Goal: Information Seeking & Learning: Learn about a topic

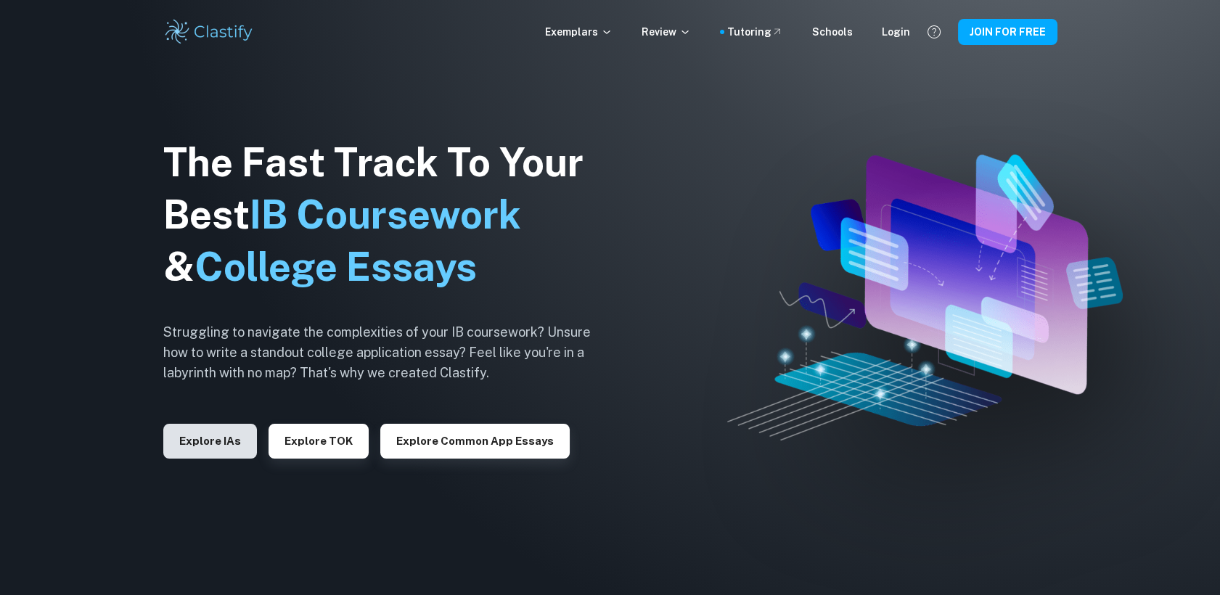
click at [224, 442] on button "Explore IAs" at bounding box center [210, 441] width 94 height 35
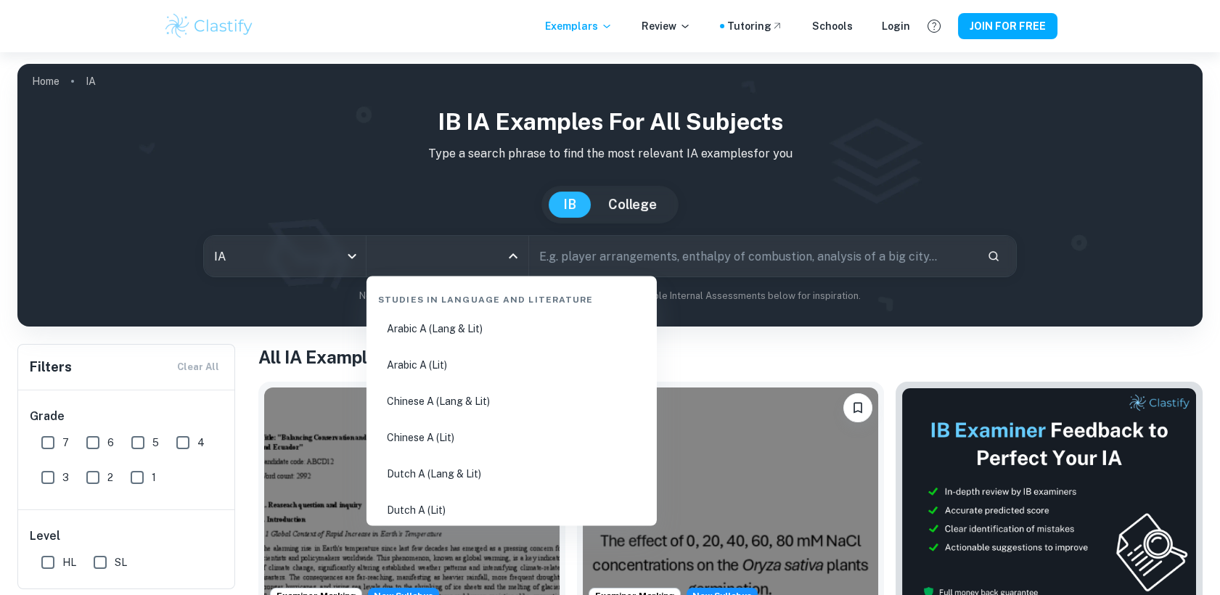
click at [428, 253] on input "All Subjects" at bounding box center [436, 256] width 127 height 28
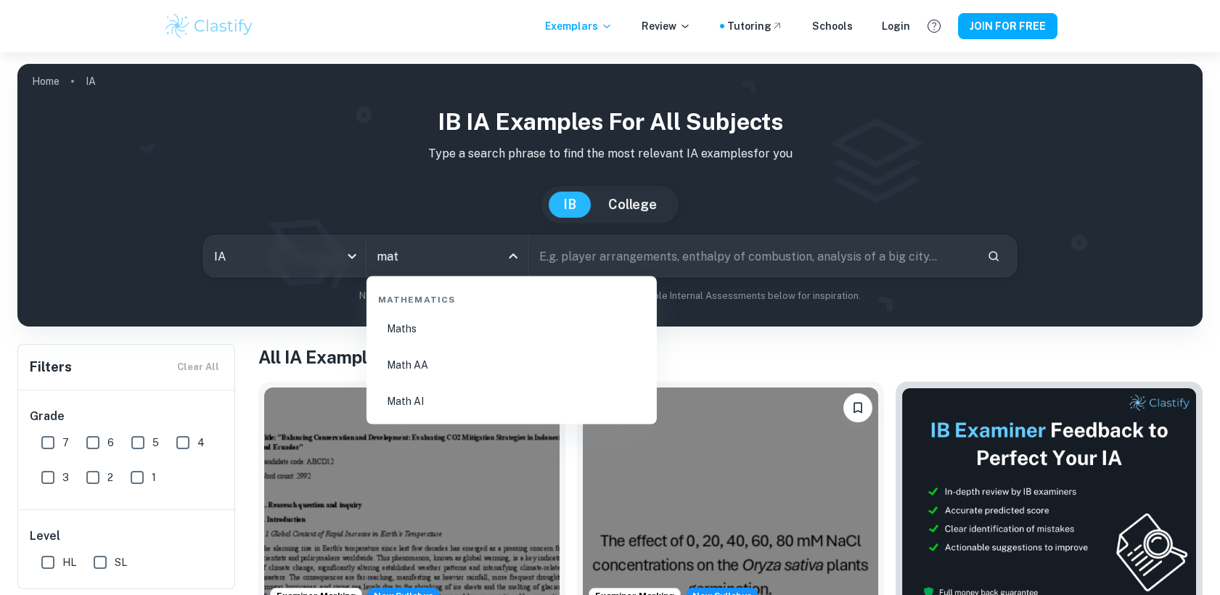
click at [436, 327] on li "Maths" at bounding box center [511, 328] width 279 height 33
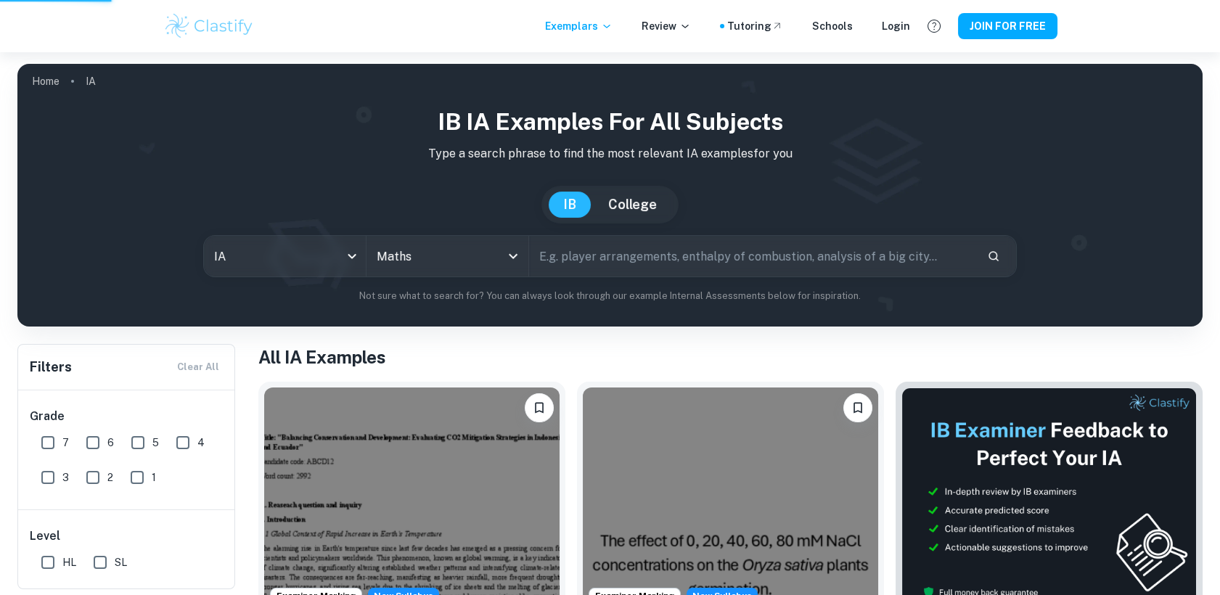
click at [510, 257] on icon "Open" at bounding box center [513, 256] width 17 height 17
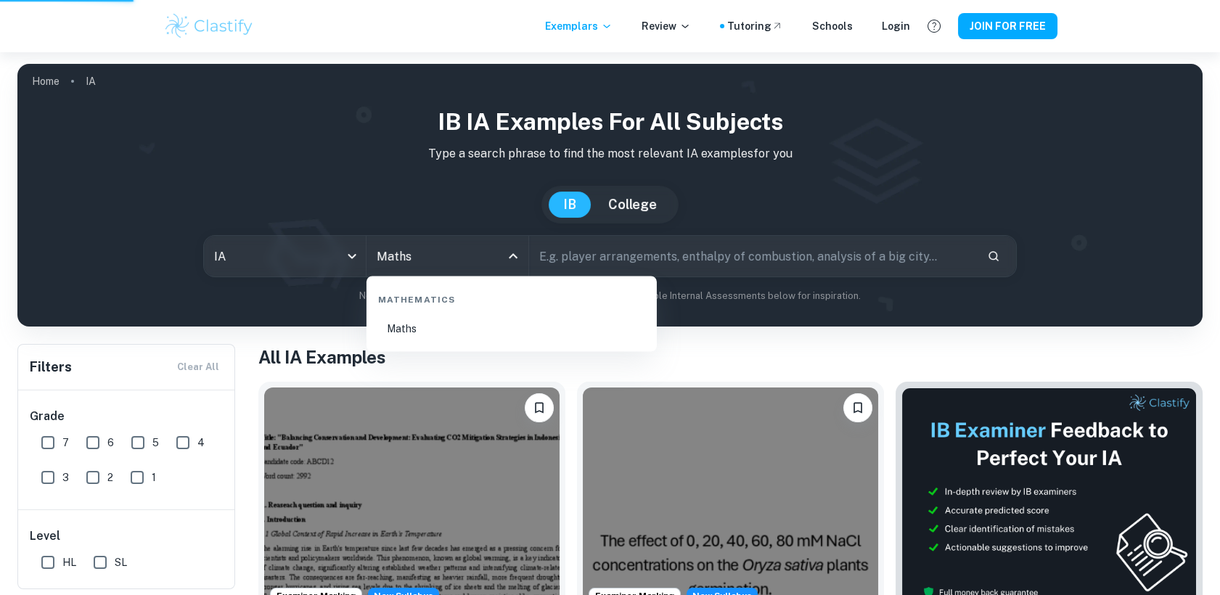
type input "Maths"
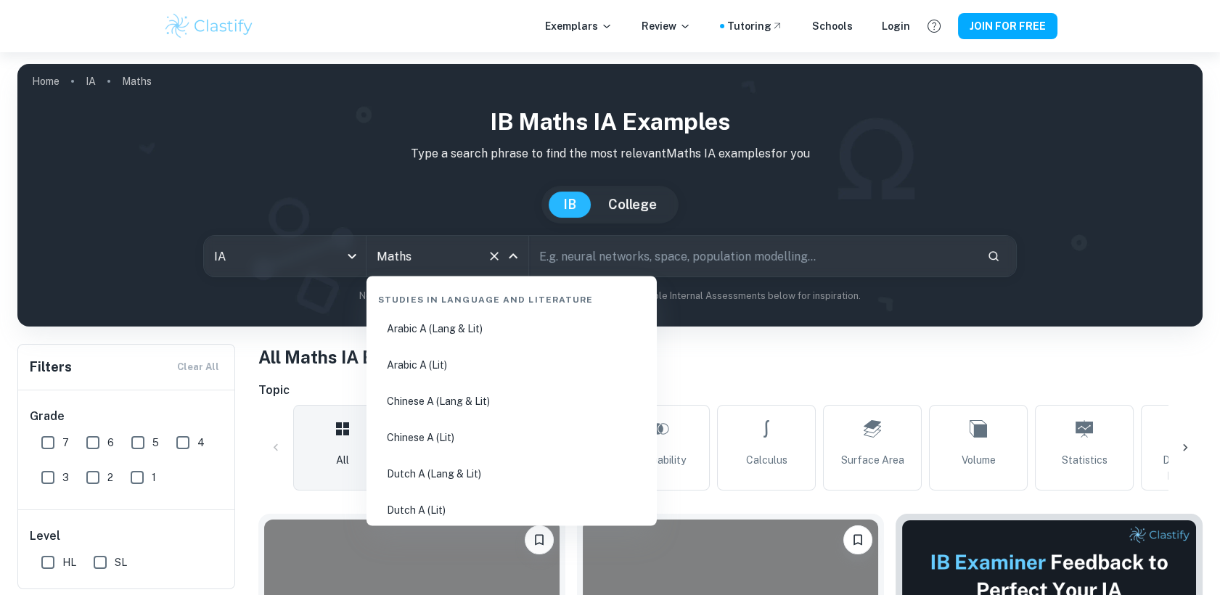
click at [446, 263] on input "Maths" at bounding box center [427, 256] width 108 height 28
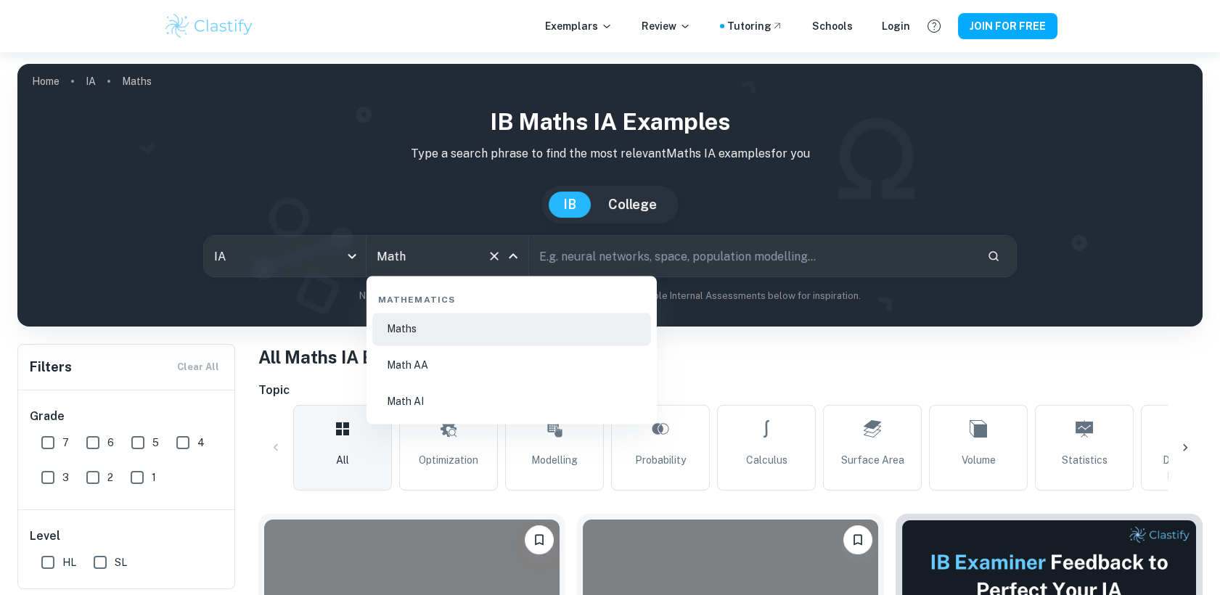
click at [405, 369] on li "Math AA" at bounding box center [511, 364] width 279 height 33
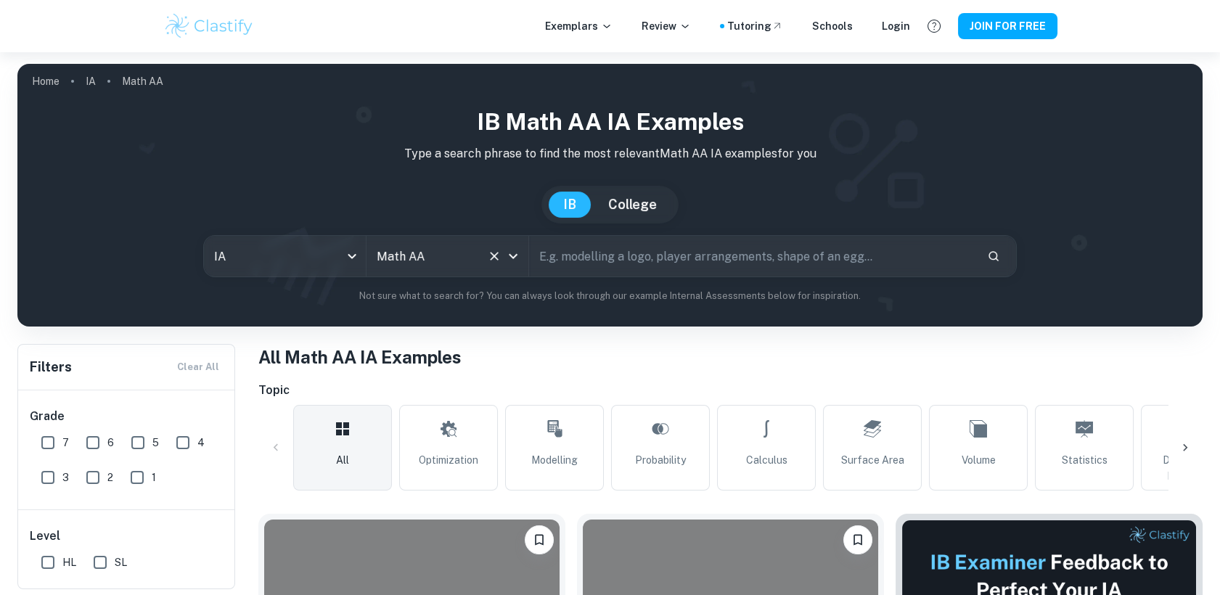
type input "Math AA"
click at [40, 440] on input "7" at bounding box center [47, 442] width 29 height 29
checkbox input "true"
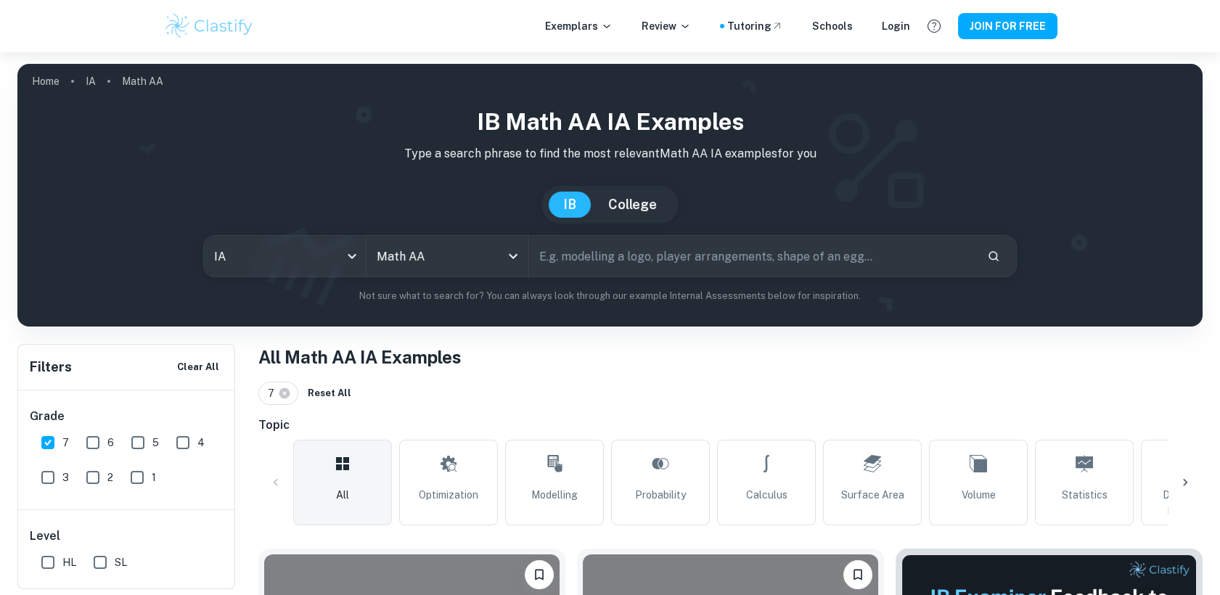
click at [83, 444] on input "6" at bounding box center [92, 442] width 29 height 29
checkbox input "true"
click at [139, 450] on input "5" at bounding box center [137, 442] width 29 height 29
checkbox input "true"
click at [1180, 481] on icon at bounding box center [1185, 482] width 15 height 15
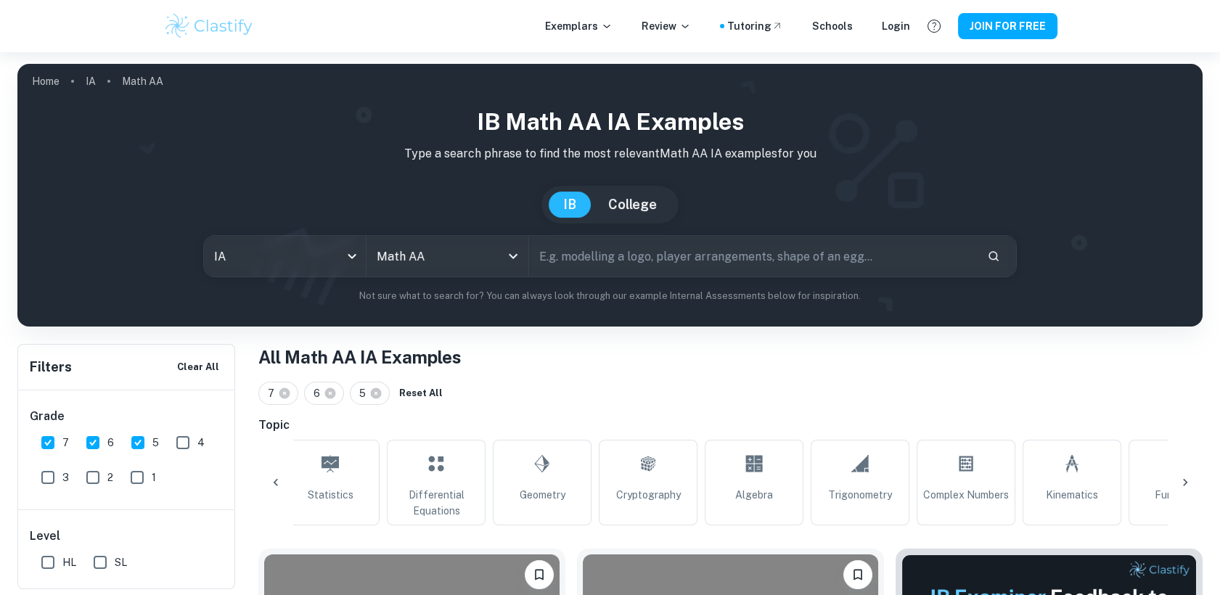
scroll to position [0, 778]
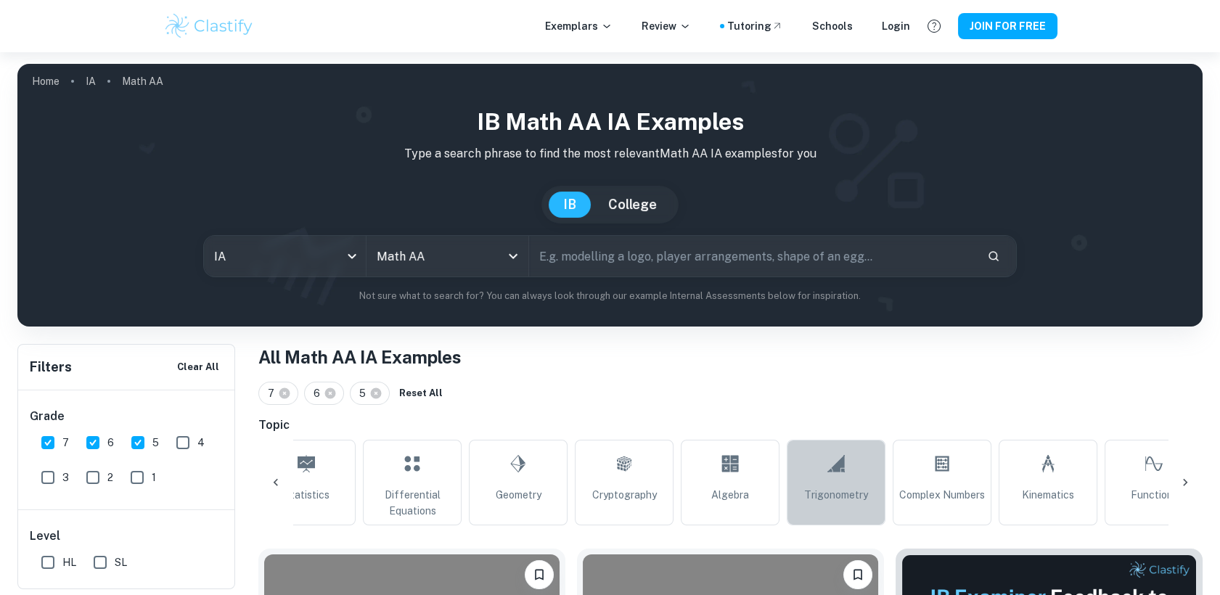
click at [842, 487] on span "Trigonometry" at bounding box center [836, 495] width 64 height 16
type input "Trigonometry"
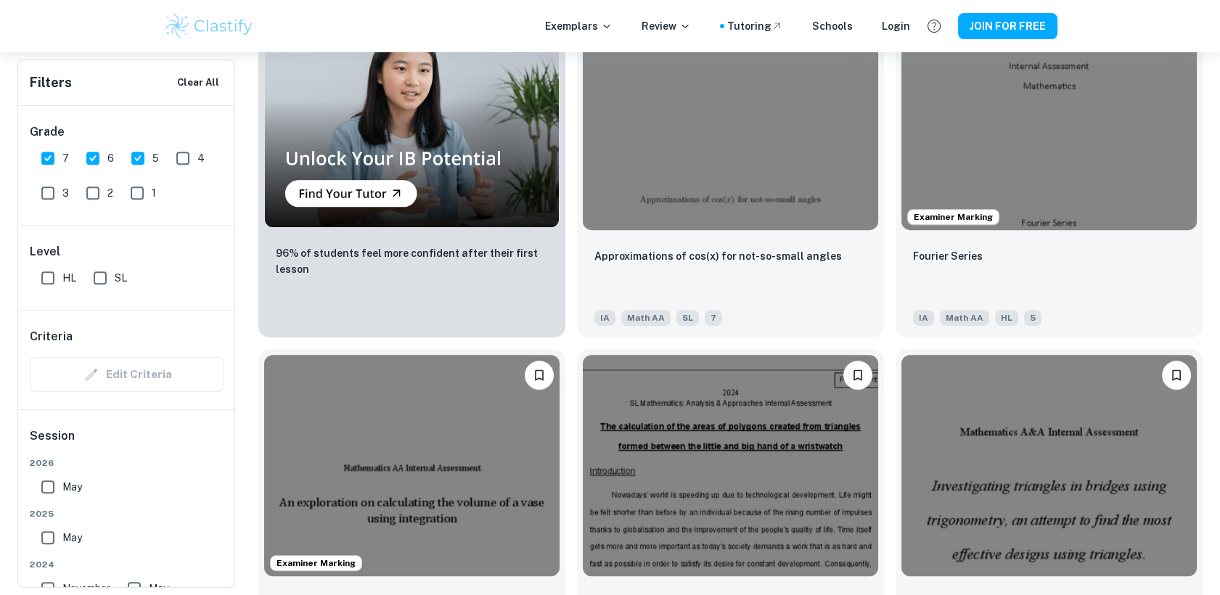
scroll to position [1246, 0]
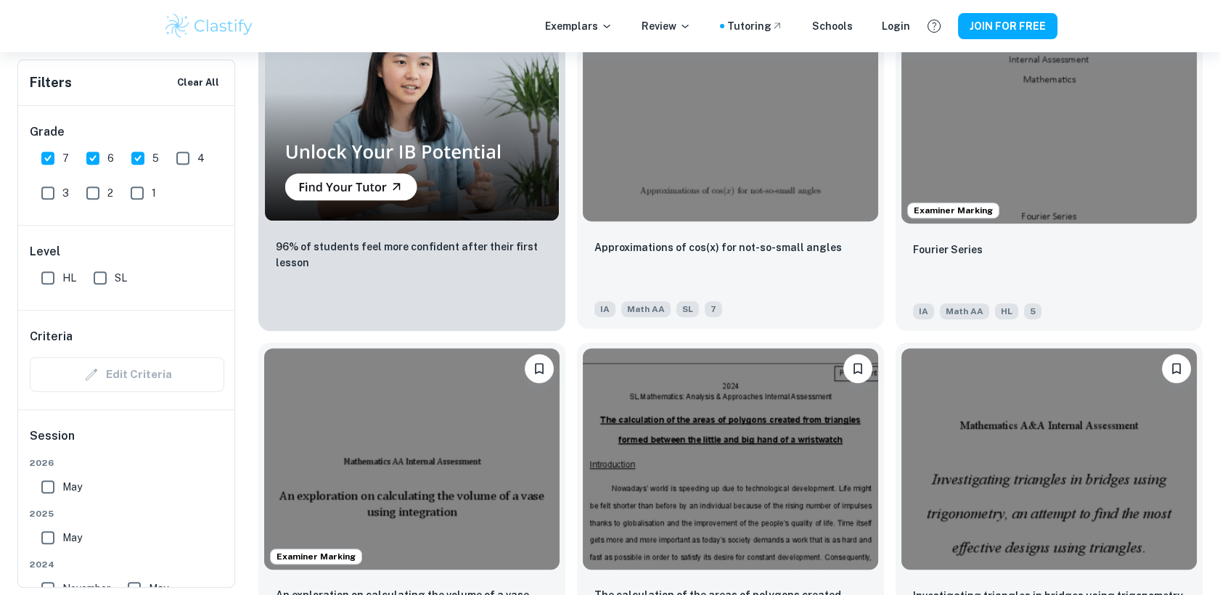
click at [739, 270] on div "Approximations of cos(x) for not-so-small angles" at bounding box center [731, 263] width 272 height 49
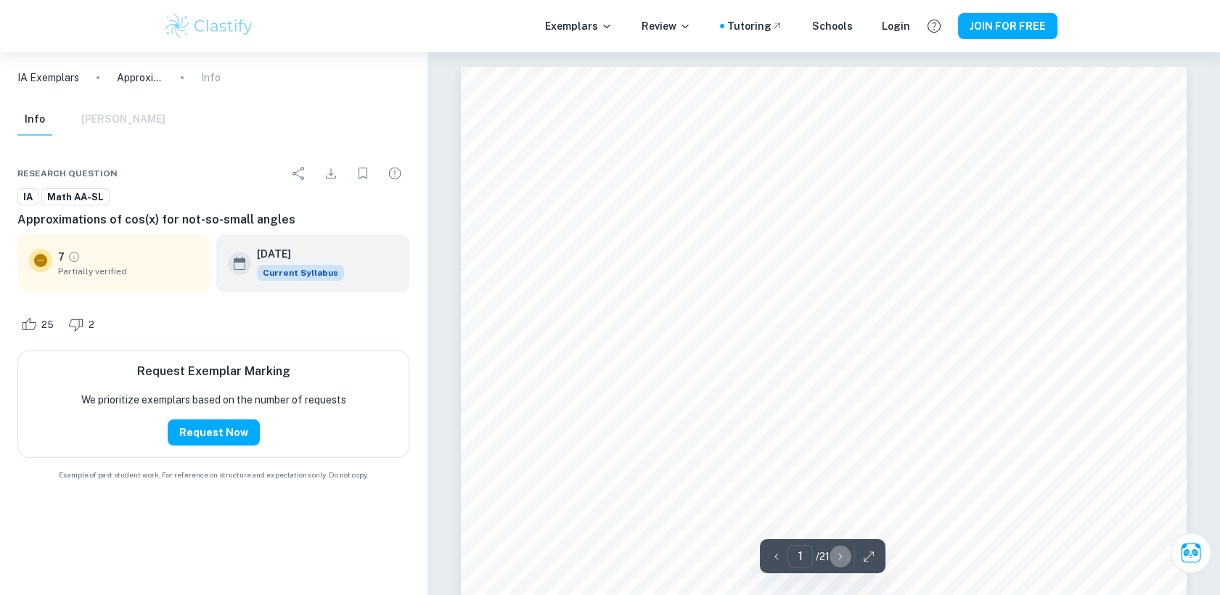
click at [840, 557] on icon "button" at bounding box center [840, 557] width 15 height 15
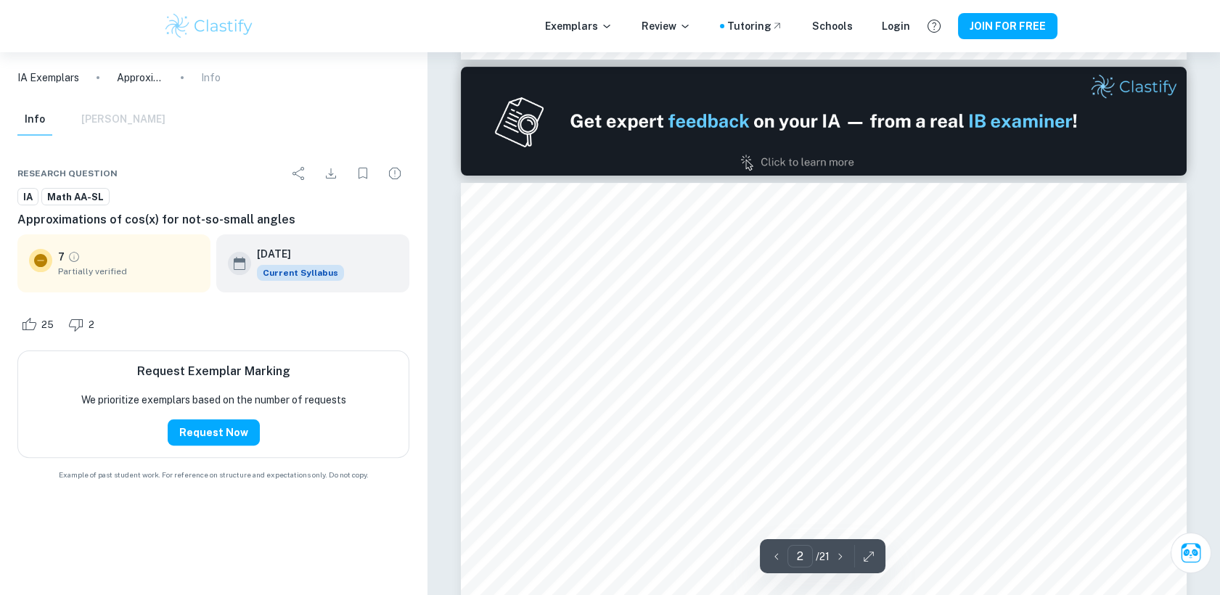
click at [840, 557] on icon "button" at bounding box center [840, 557] width 15 height 15
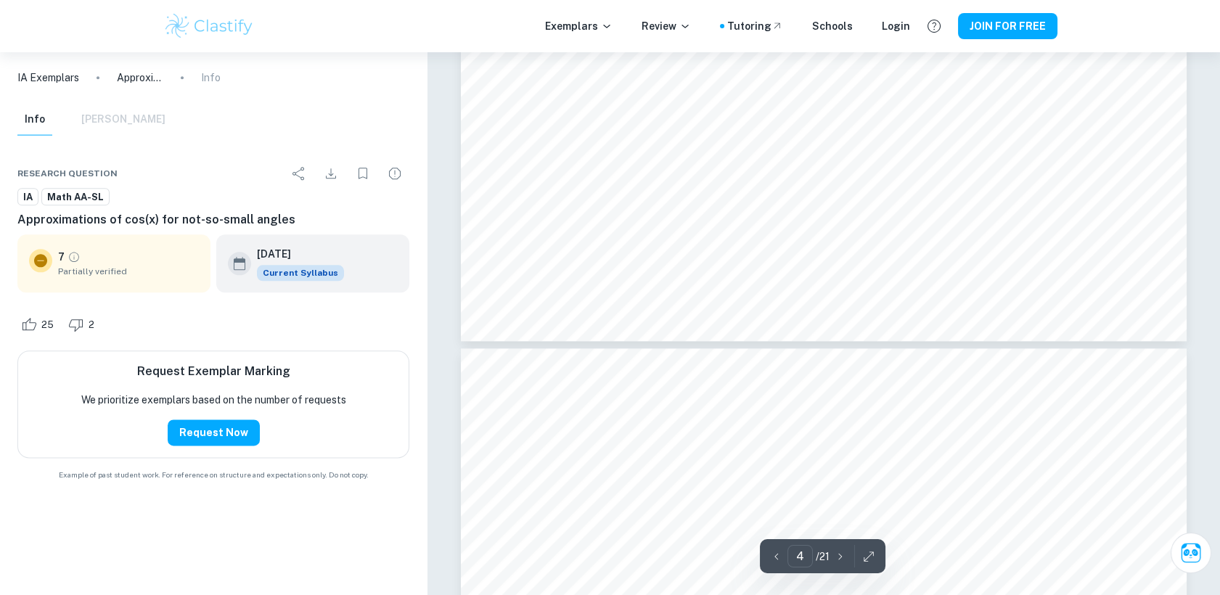
type input "5"
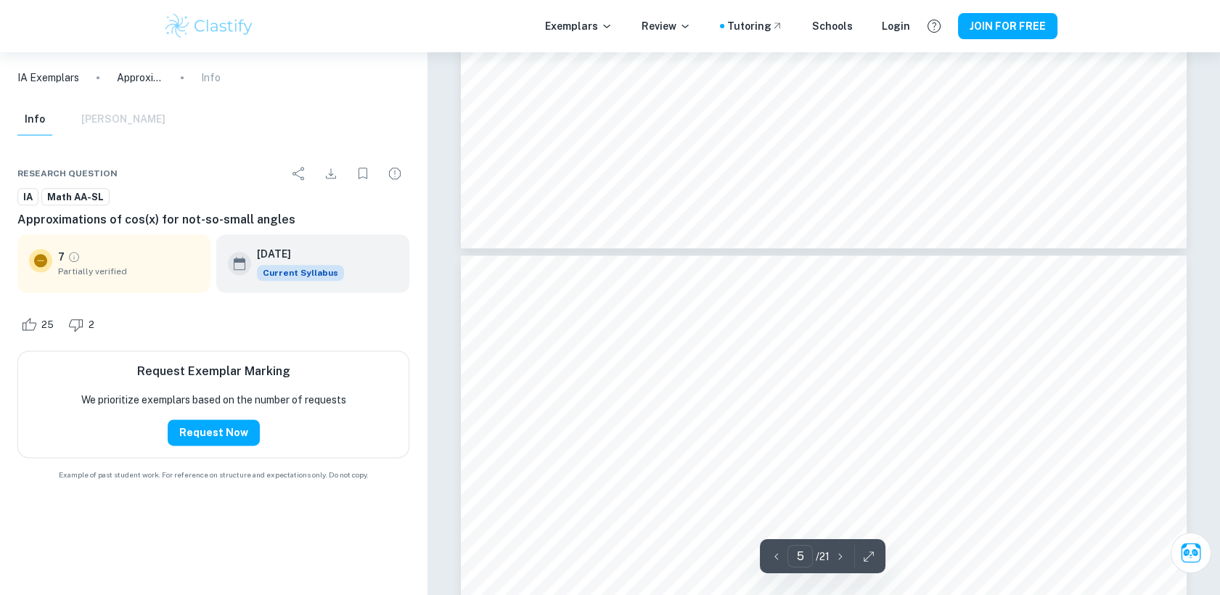
scroll to position [3947, 0]
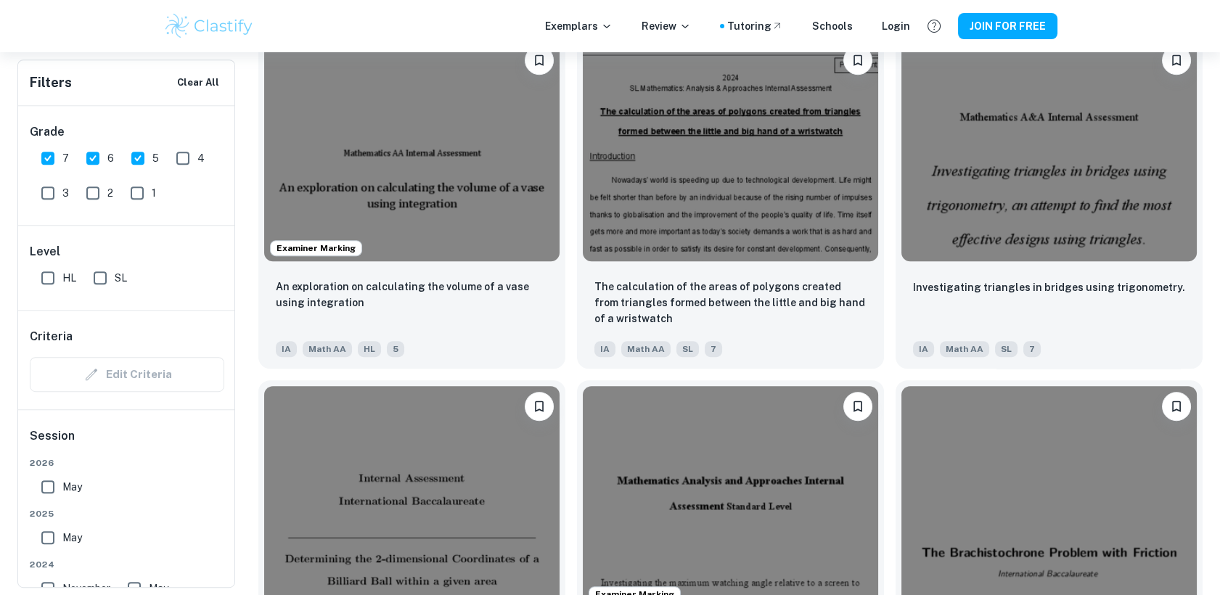
scroll to position [1568, 0]
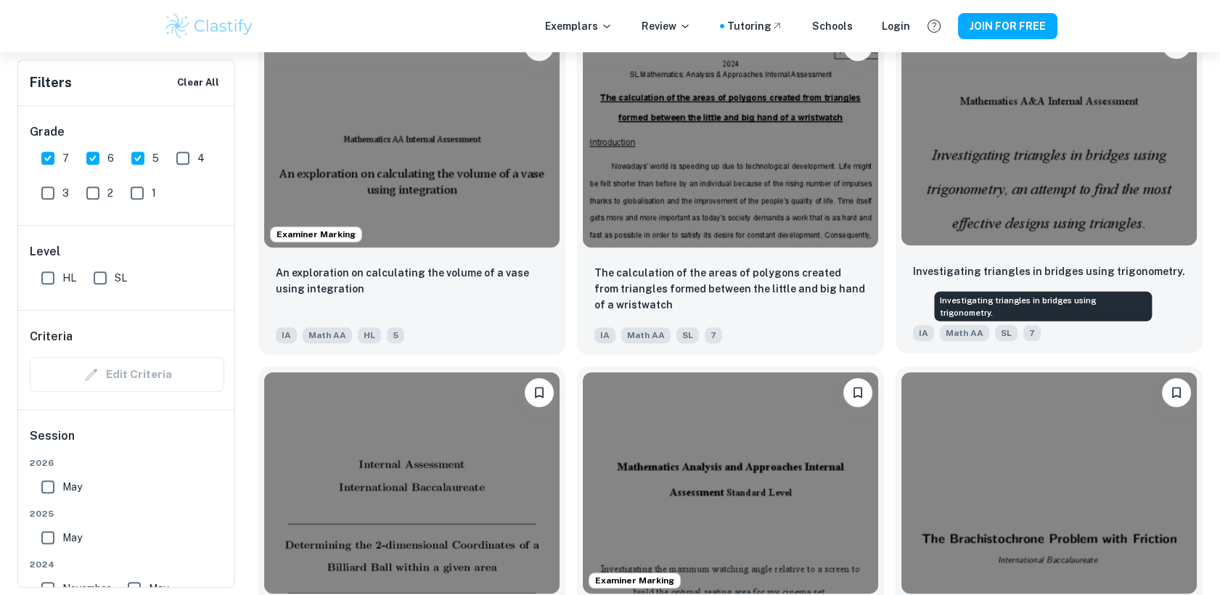
click at [1074, 267] on p "Investigating triangles in bridges using trigonometry." at bounding box center [1049, 272] width 272 height 16
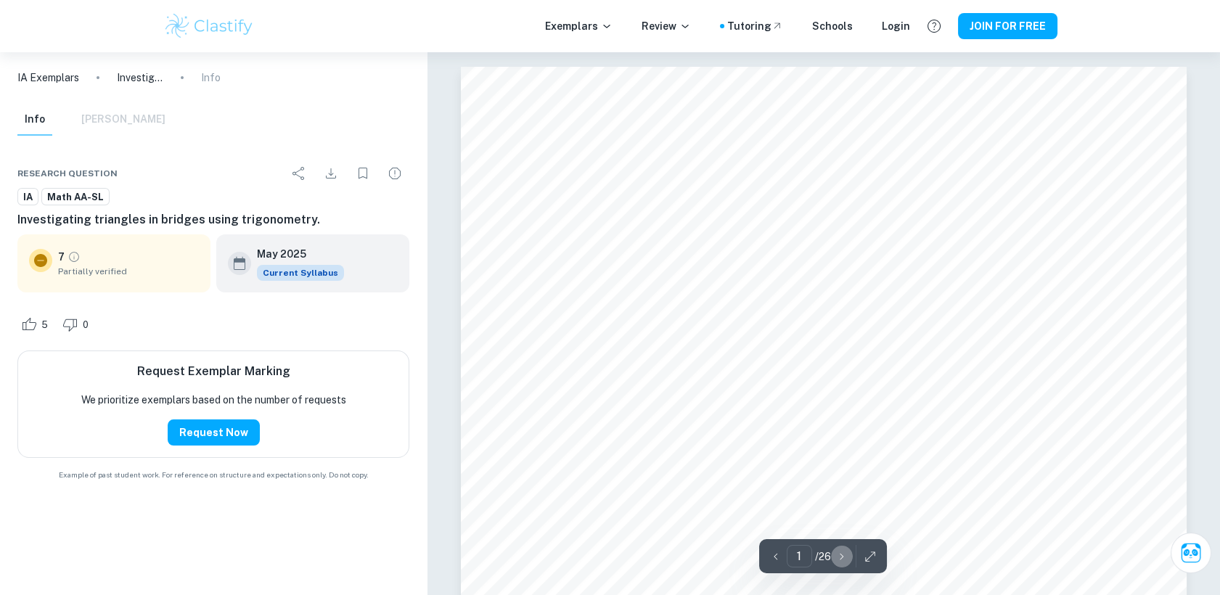
click at [840, 555] on icon "button" at bounding box center [842, 557] width 15 height 15
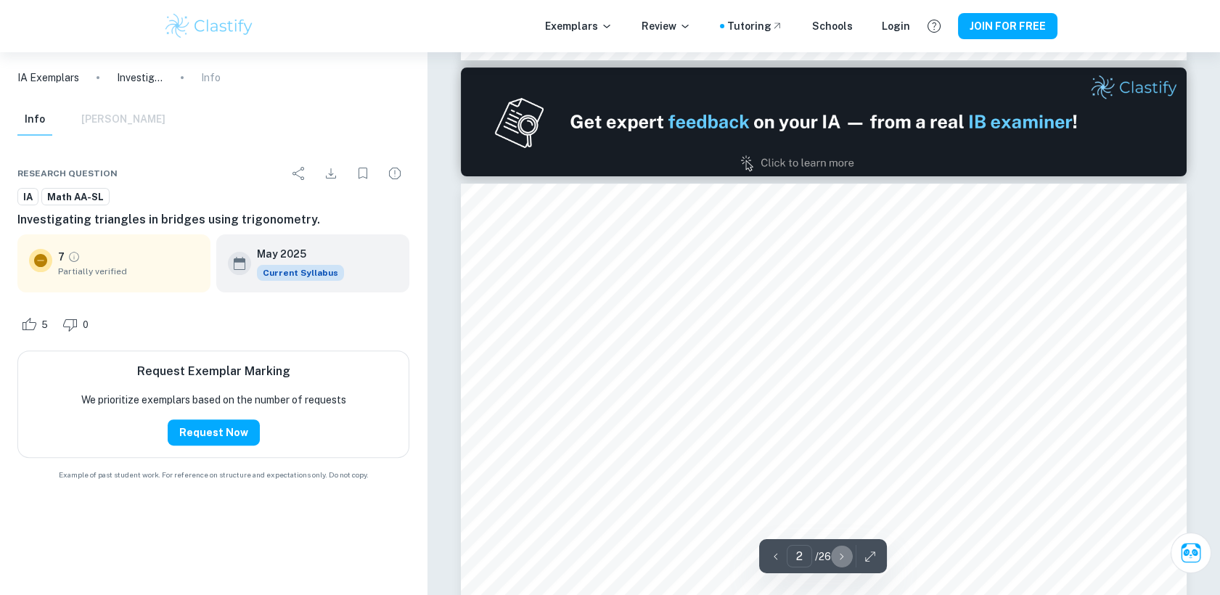
click at [840, 555] on icon "button" at bounding box center [842, 557] width 15 height 15
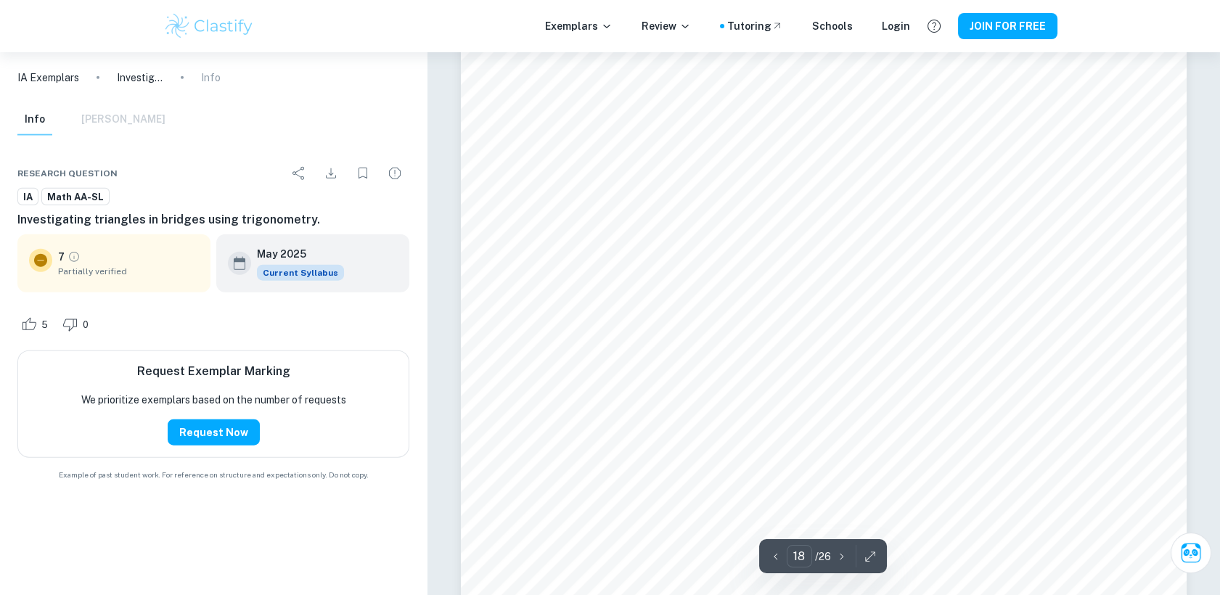
scroll to position [18162, 0]
type input "25"
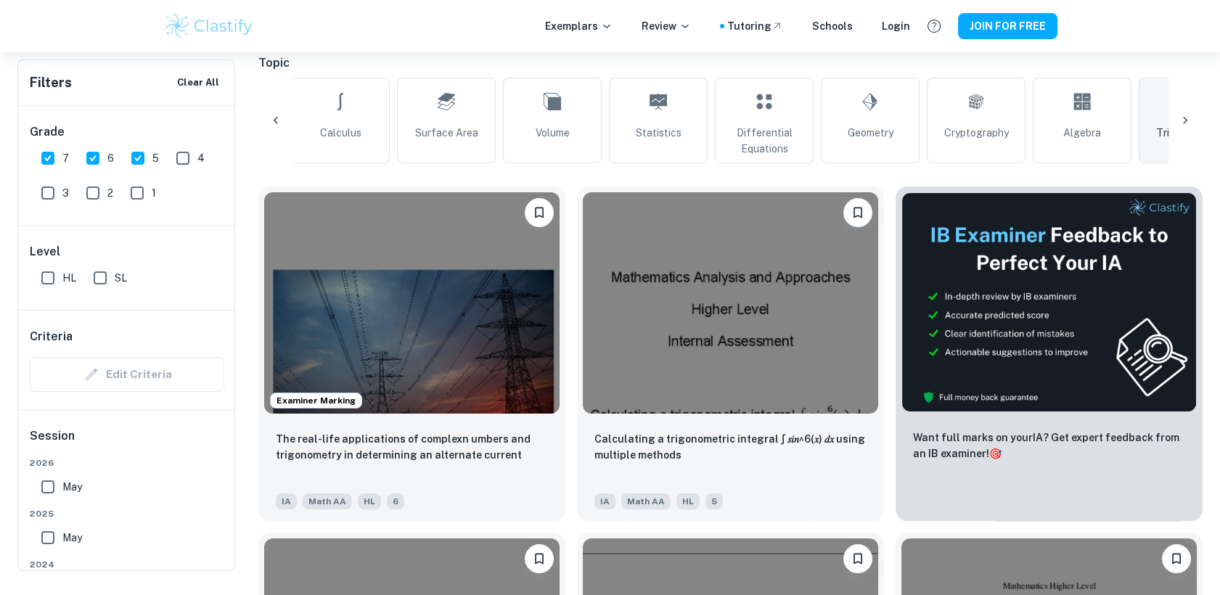
scroll to position [139, 0]
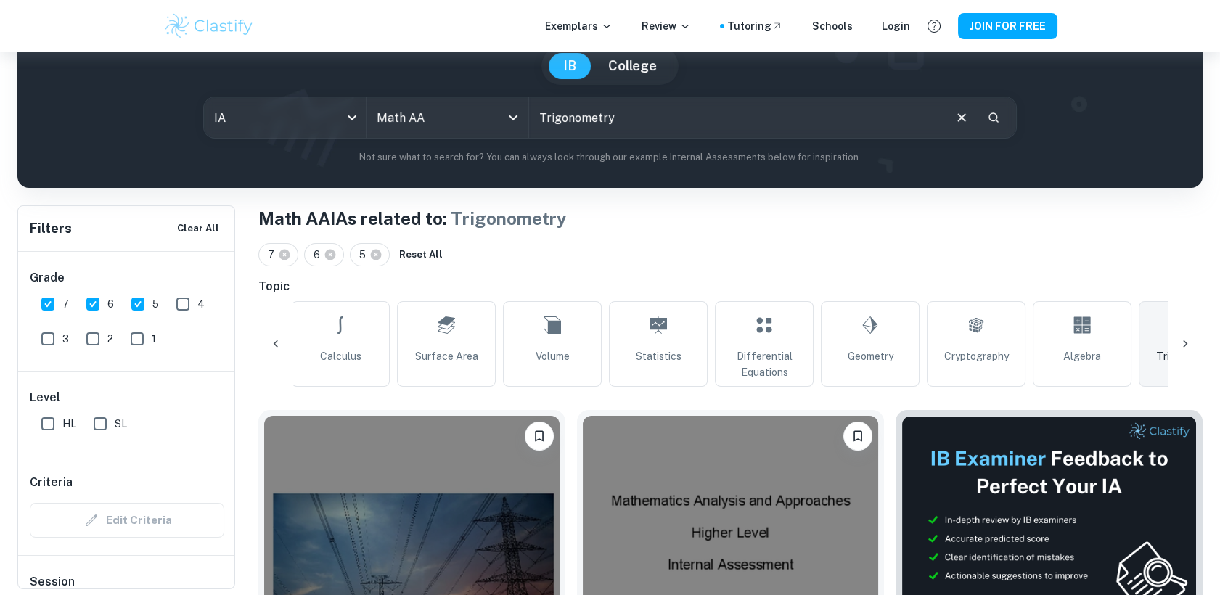
click at [634, 119] on input "Trigonometry" at bounding box center [735, 117] width 413 height 41
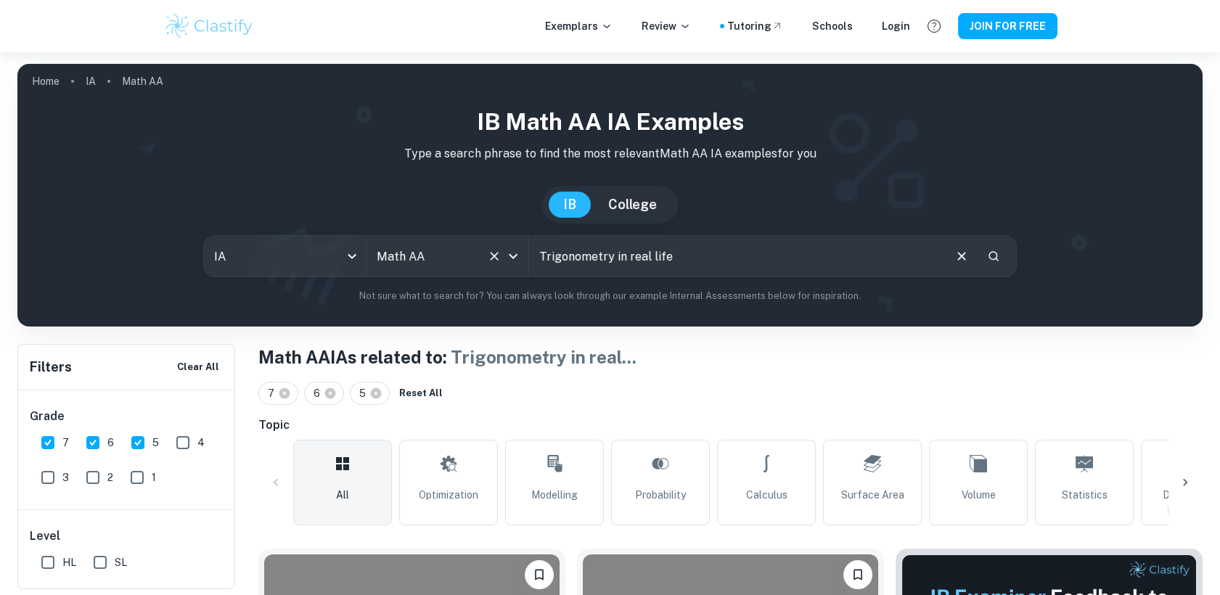
drag, startPoint x: 623, startPoint y: 260, endPoint x: 523, endPoint y: 272, distance: 100.9
click at [523, 272] on div "IA ia All Subjects Math AA All Subjects Trigonometry in real life ​" at bounding box center [610, 256] width 814 height 42
drag, startPoint x: 591, startPoint y: 261, endPoint x: 517, endPoint y: 260, distance: 74.0
click at [517, 260] on div "IA ia All Subjects Math AA All Subjects real life ​" at bounding box center [610, 256] width 814 height 42
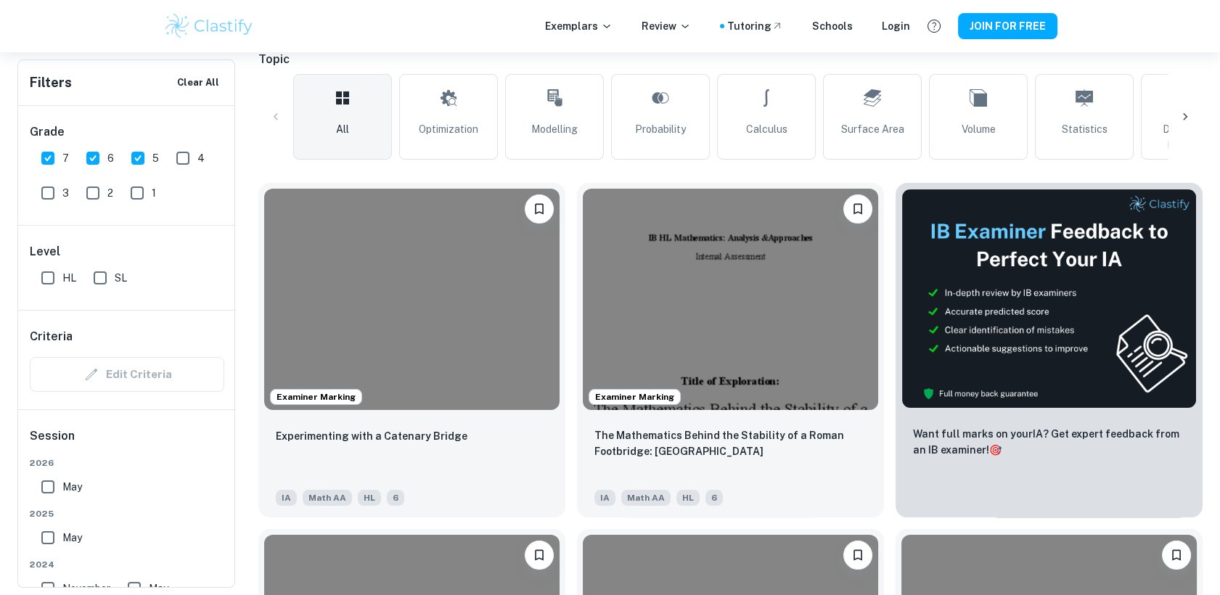
scroll to position [333, 0]
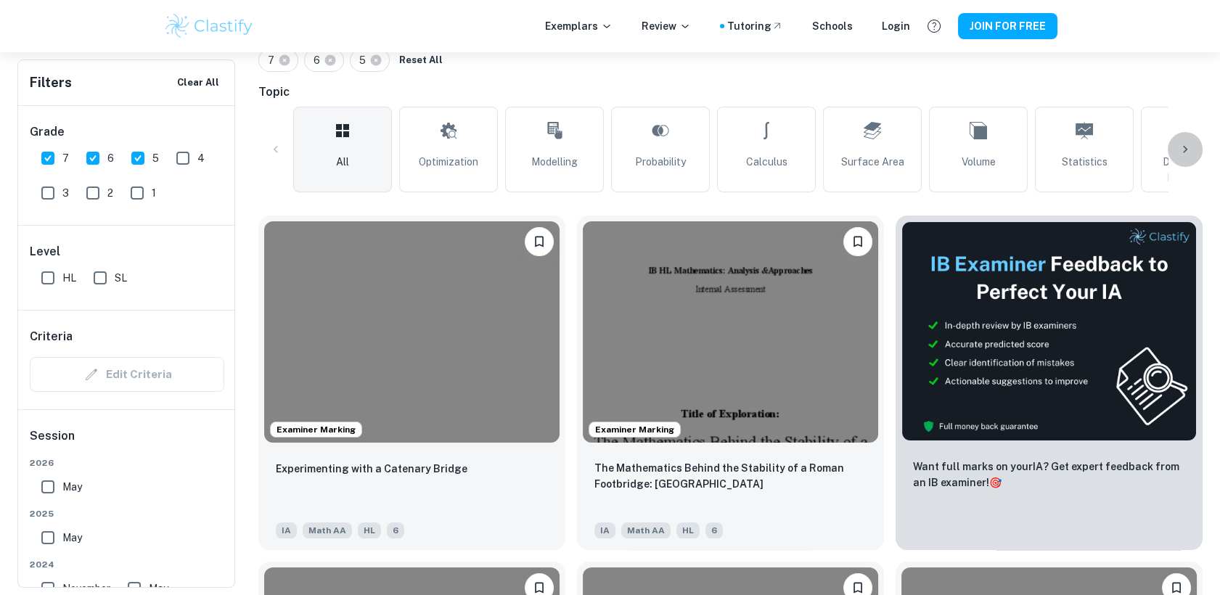
click at [1178, 154] on icon at bounding box center [1185, 149] width 15 height 15
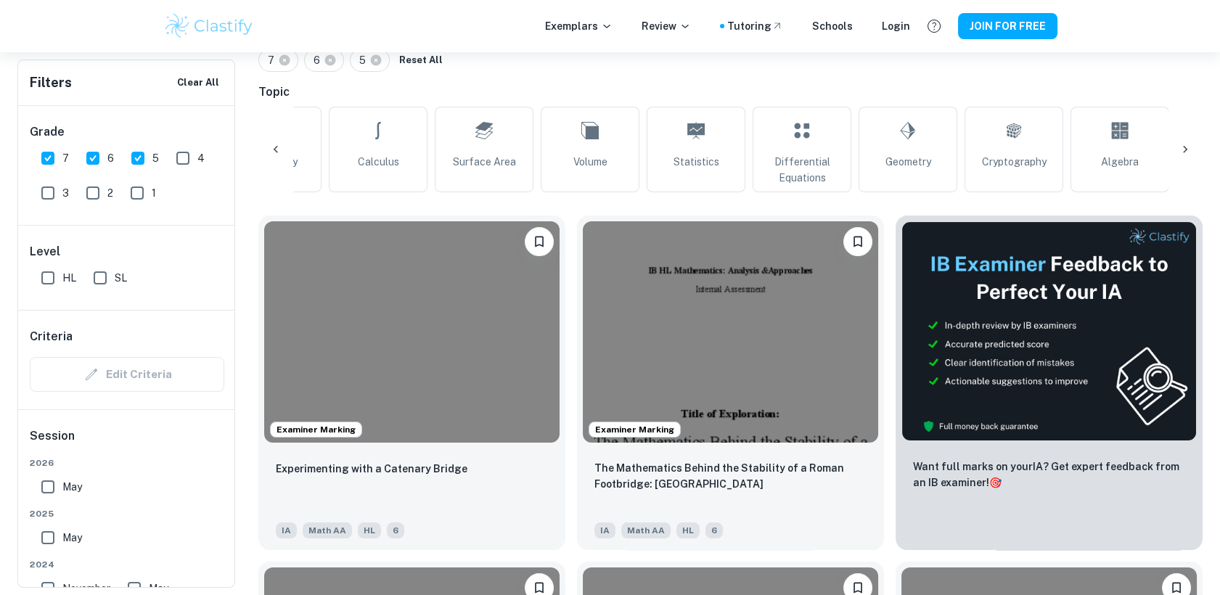
scroll to position [0, 778]
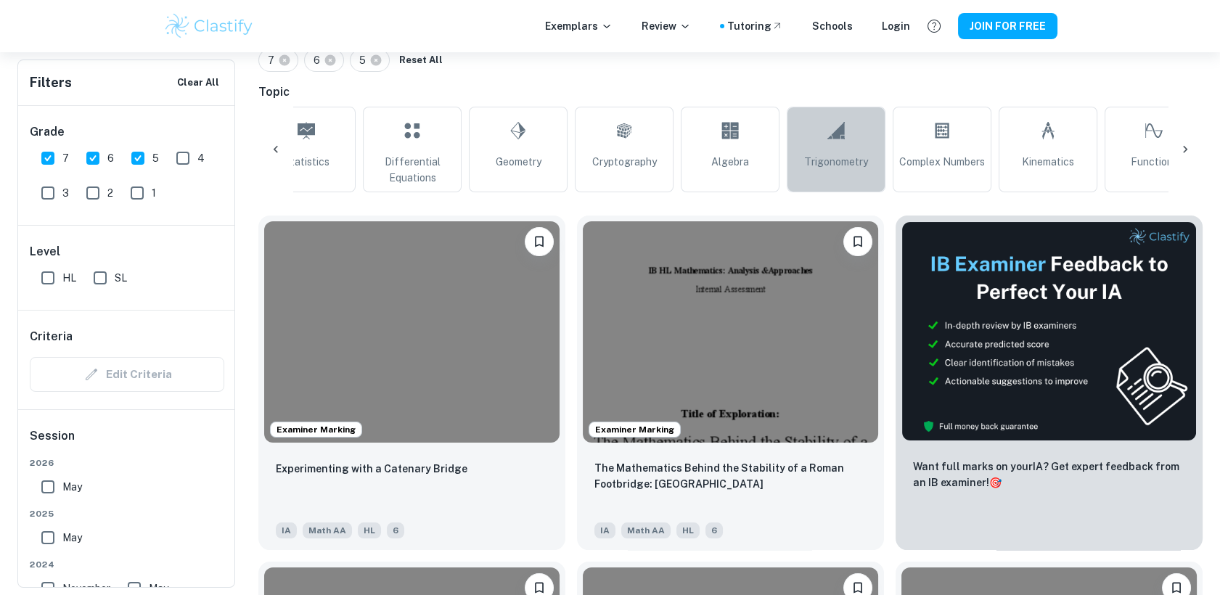
click at [858, 134] on link "Trigonometry" at bounding box center [836, 150] width 99 height 86
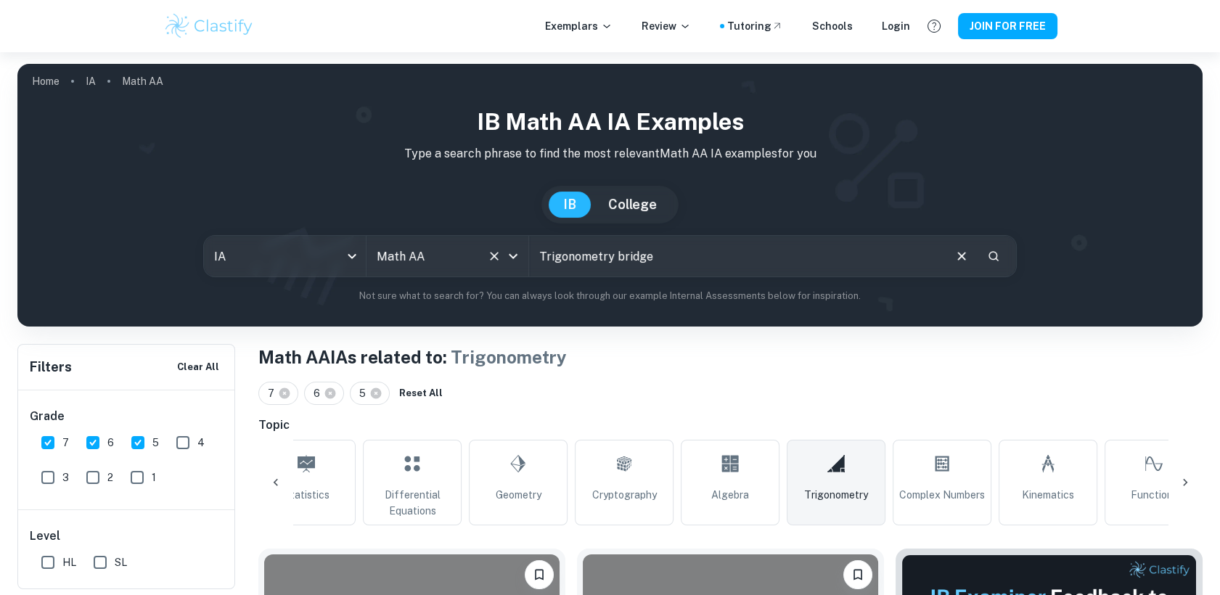
type input "Trigonometry bridge"
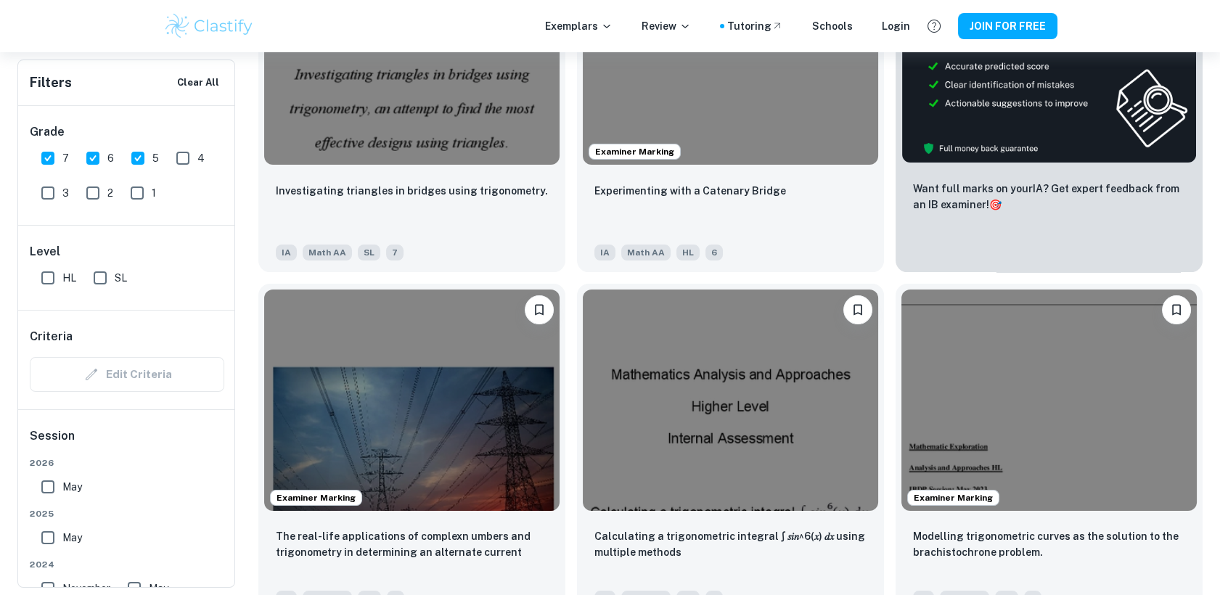
scroll to position [613, 0]
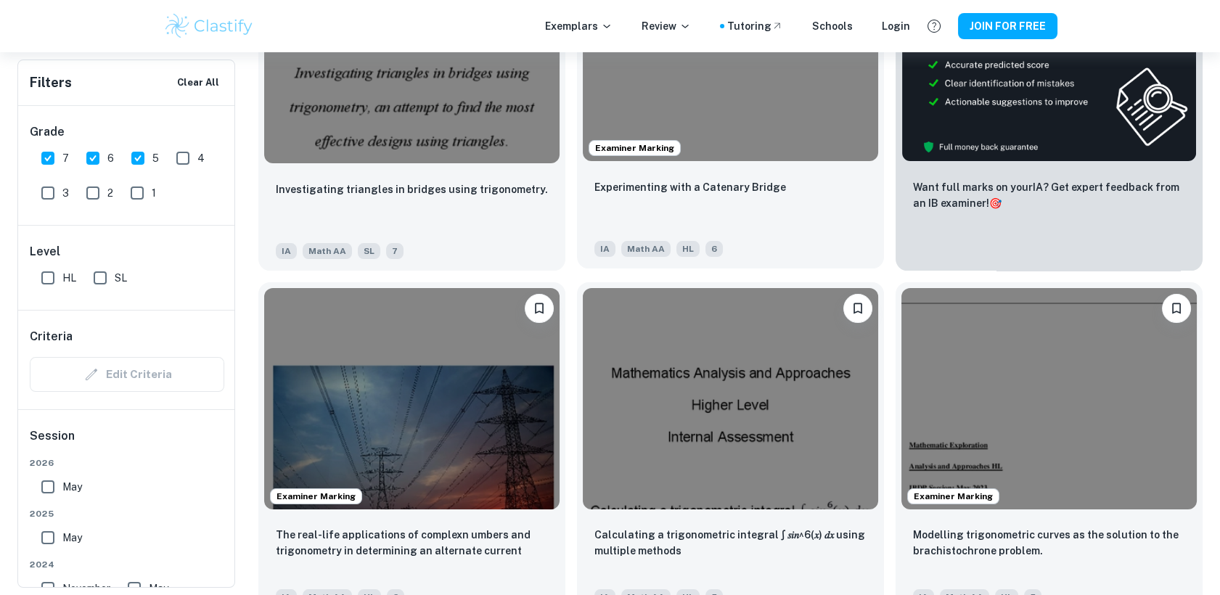
click at [756, 171] on div "Experimenting with a Catenary Bridge IA Math AA HL 6" at bounding box center [730, 218] width 307 height 102
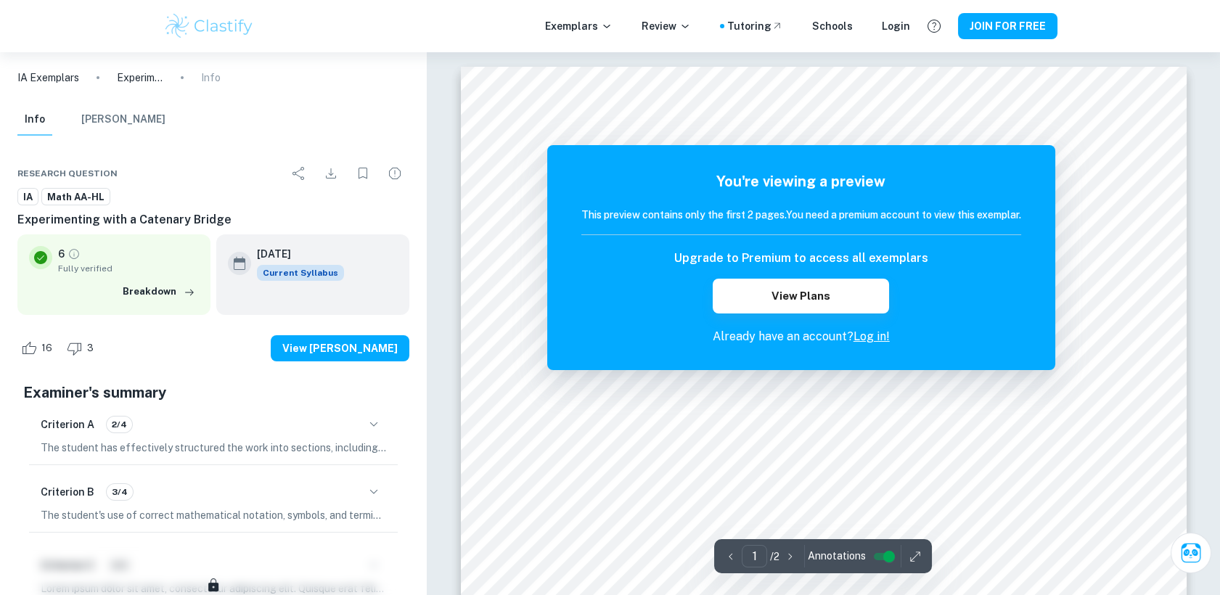
click at [785, 558] on icon "button" at bounding box center [790, 557] width 15 height 15
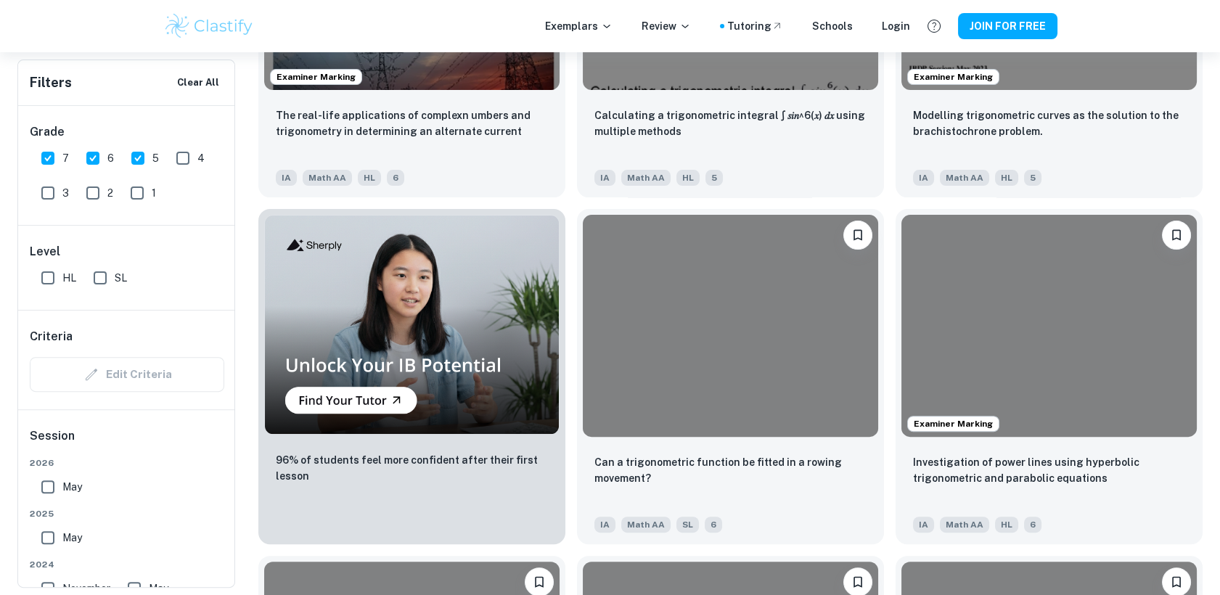
scroll to position [613, 0]
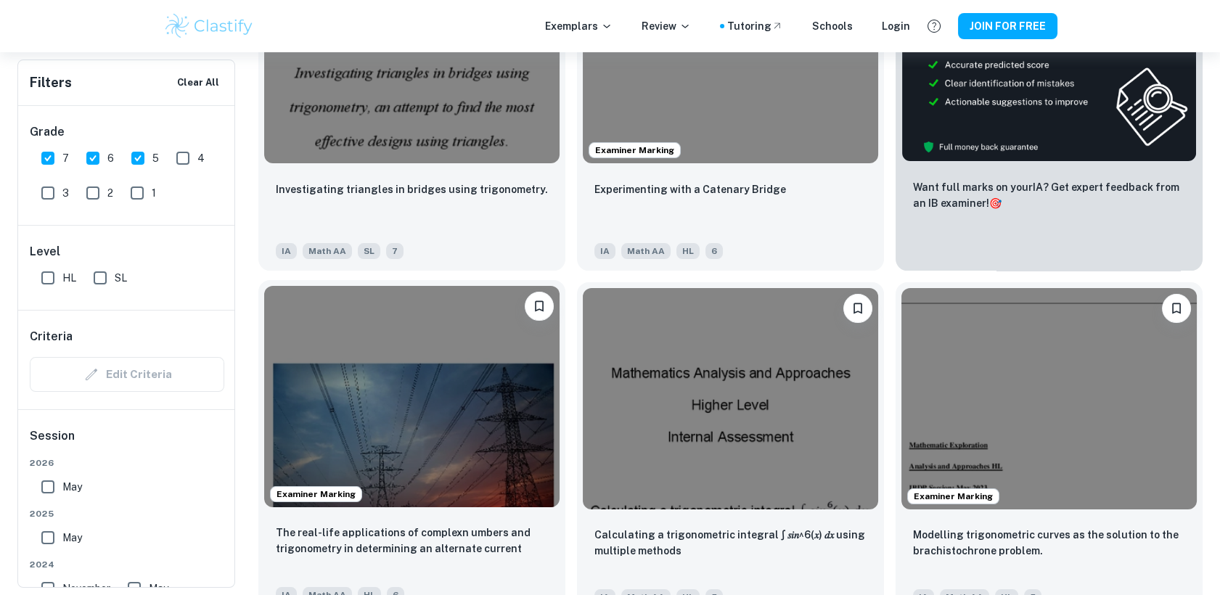
click at [483, 449] on img at bounding box center [411, 396] width 295 height 221
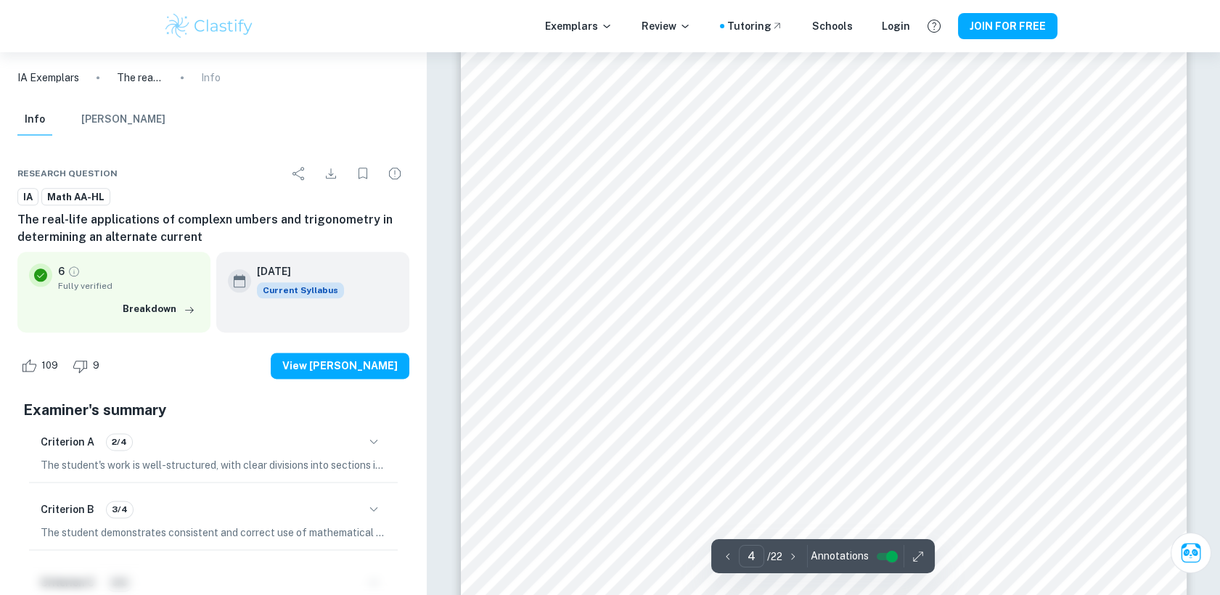
scroll to position [3827, 0]
type input "5"
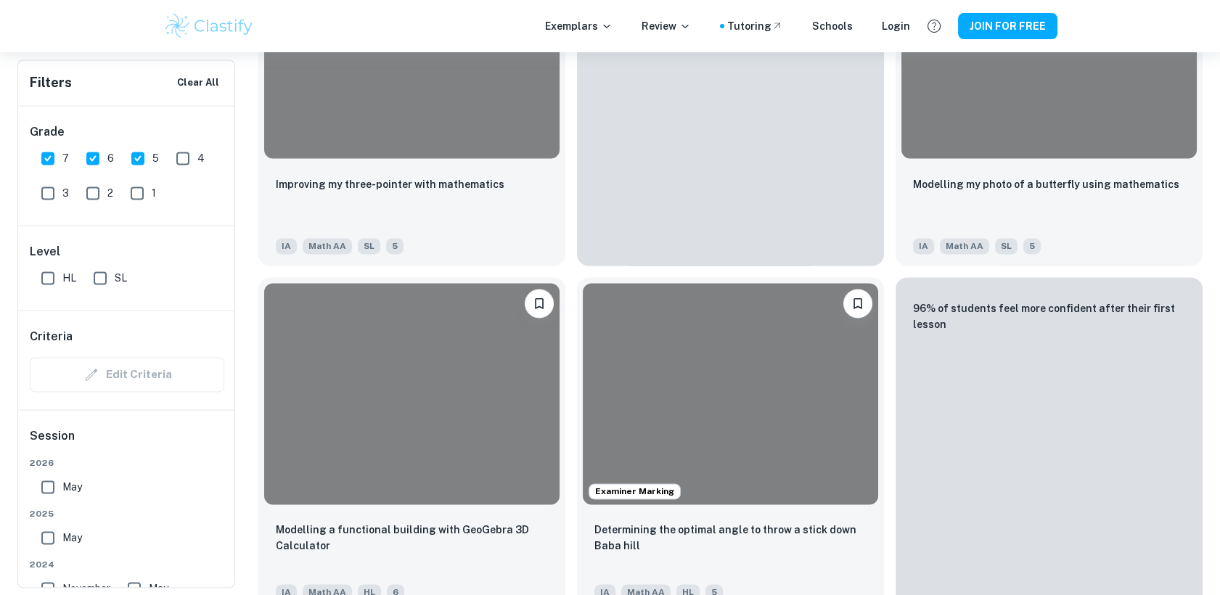
scroll to position [613, 0]
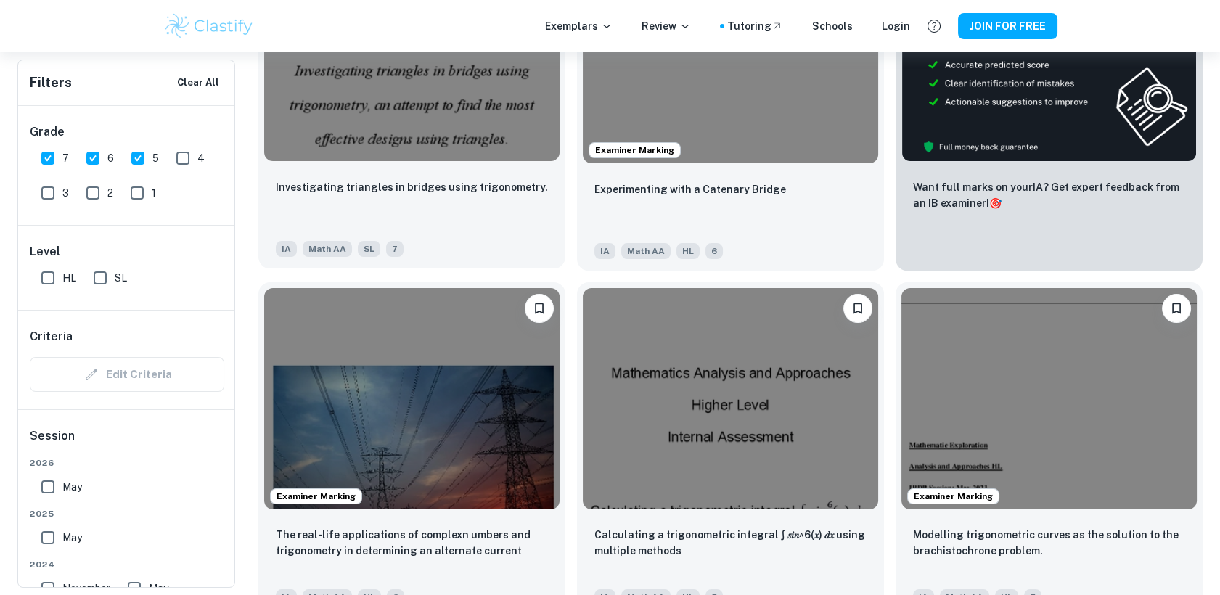
click at [509, 211] on div "Investigating triangles in bridges using trigonometry." at bounding box center [412, 203] width 272 height 49
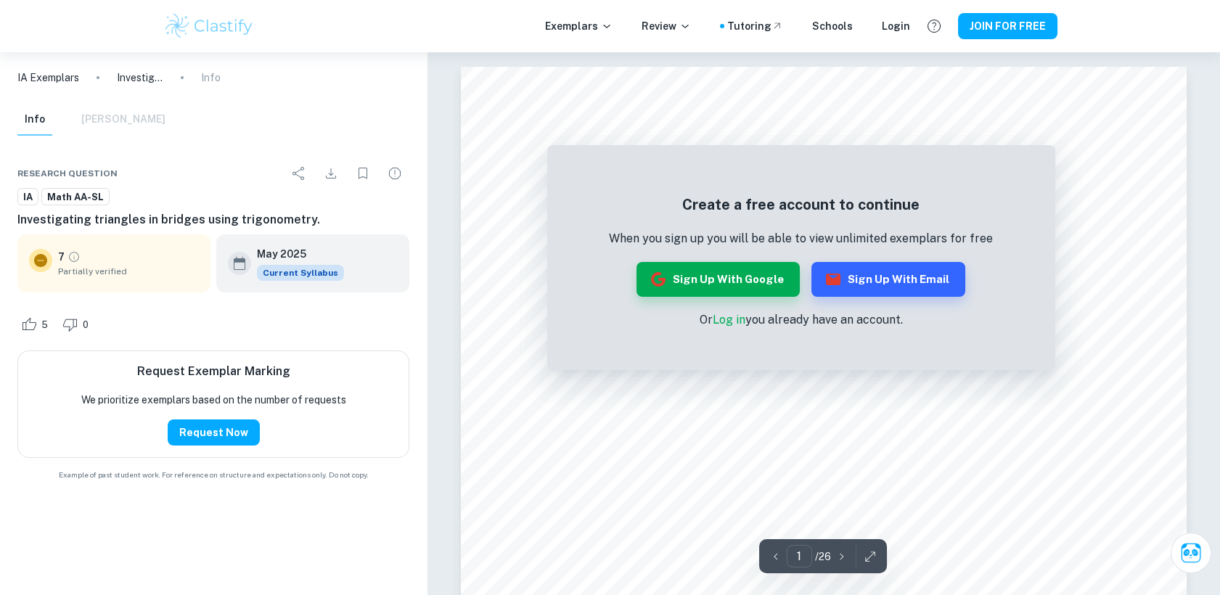
click at [837, 552] on icon "button" at bounding box center [842, 557] width 15 height 15
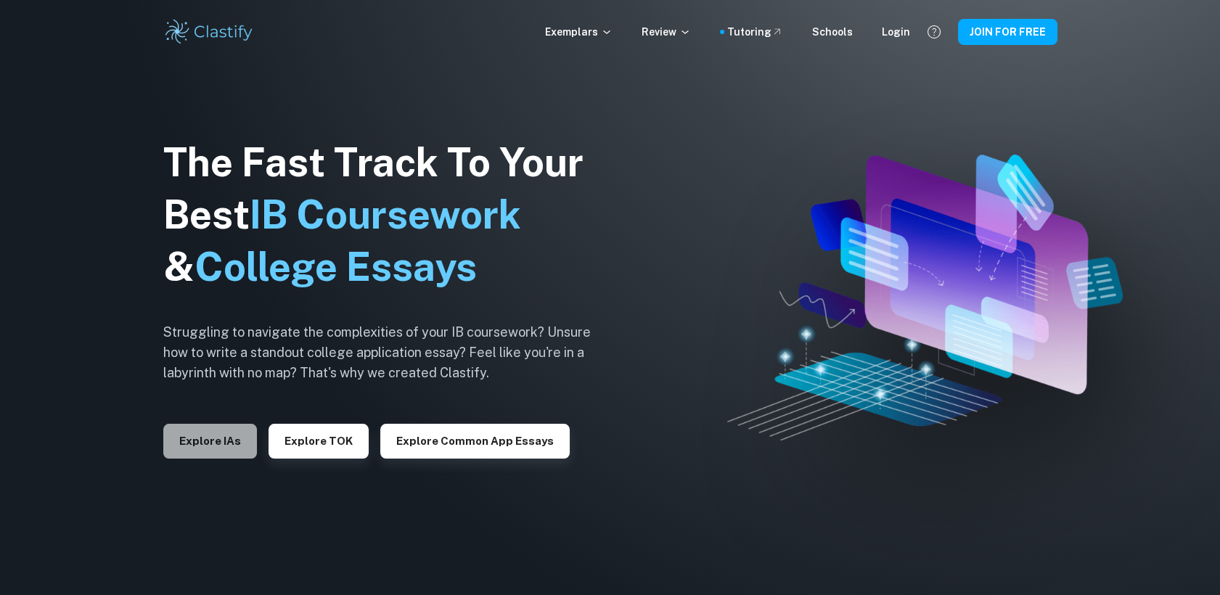
click at [236, 445] on button "Explore IAs" at bounding box center [210, 441] width 94 height 35
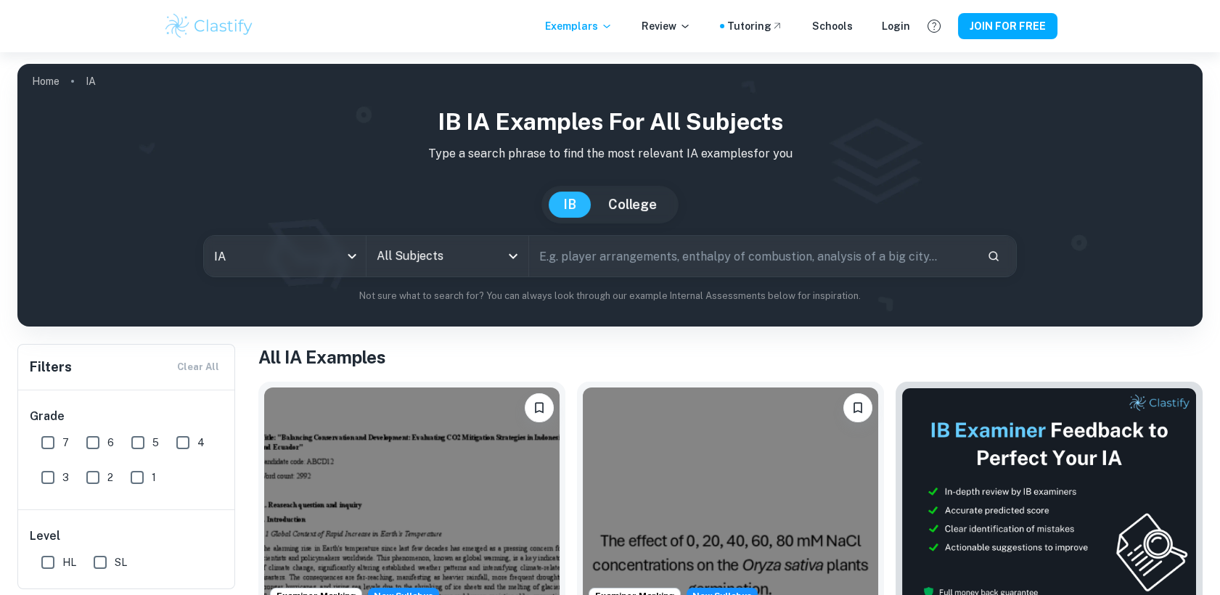
click at [505, 263] on icon "Open" at bounding box center [513, 256] width 17 height 17
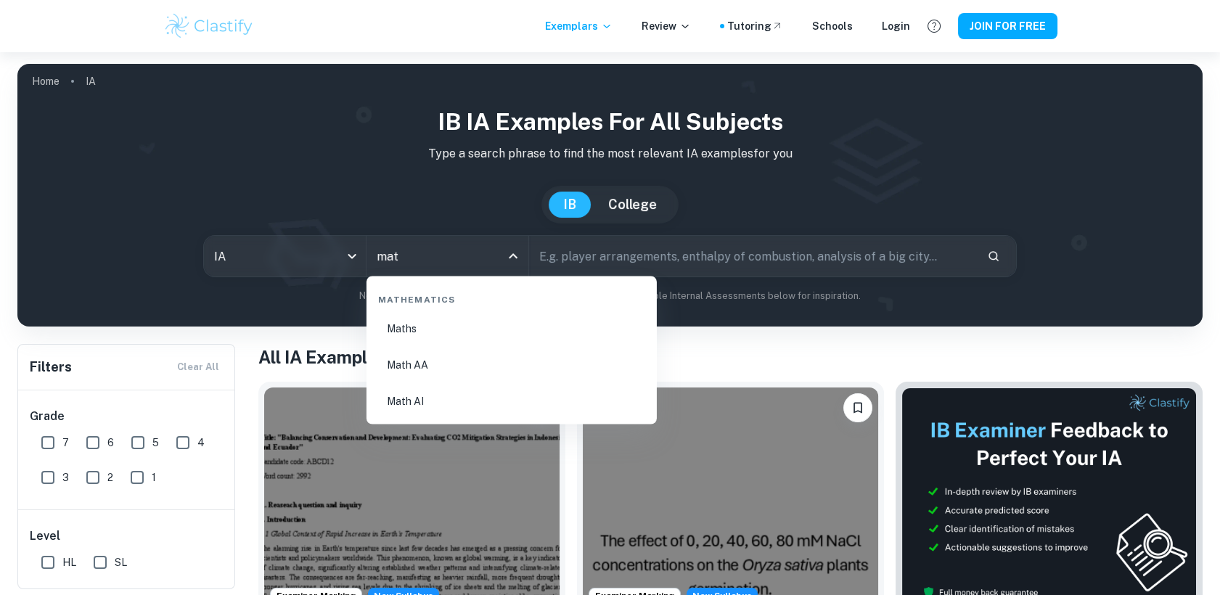
click at [482, 351] on li "Math AA" at bounding box center [511, 364] width 279 height 33
type input "Math AA"
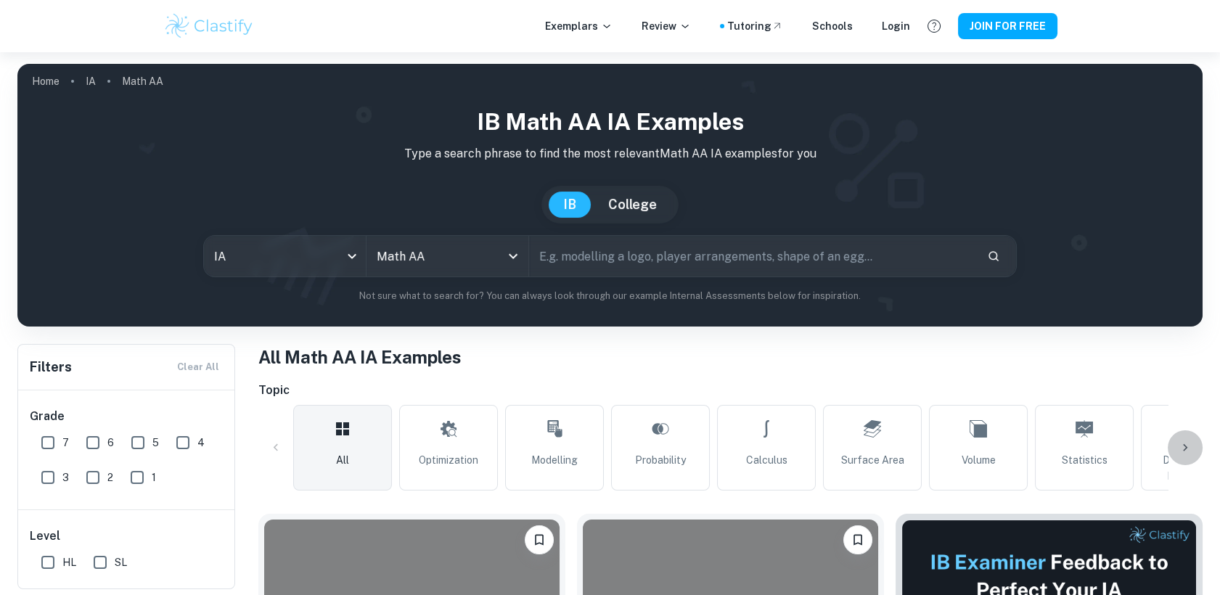
click at [1193, 435] on div at bounding box center [1185, 447] width 35 height 35
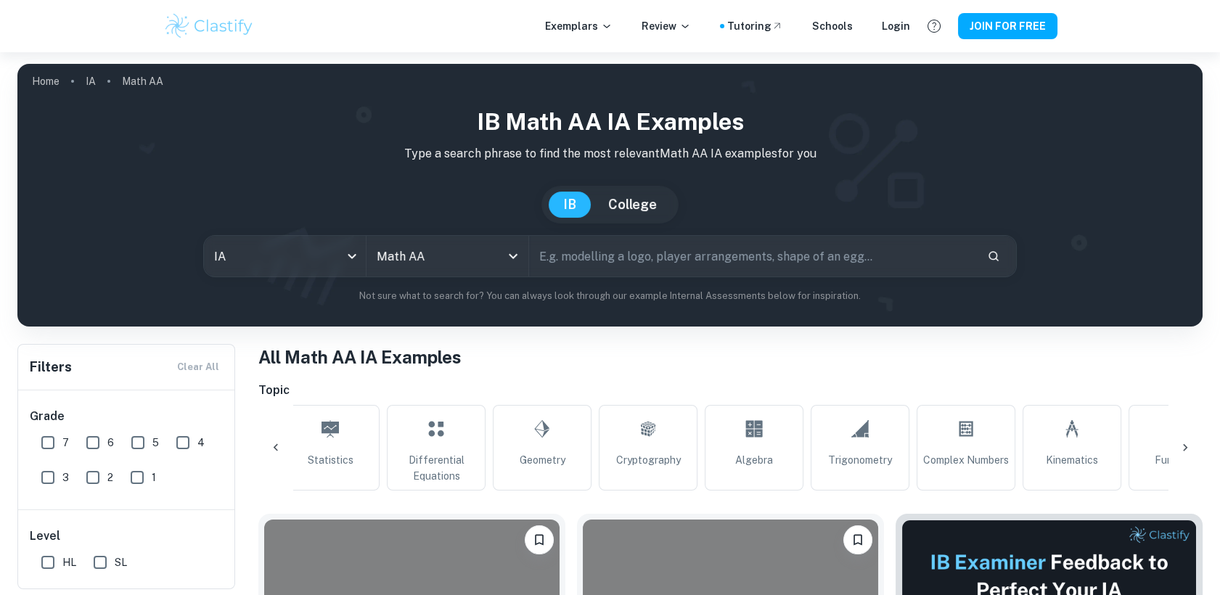
scroll to position [0, 778]
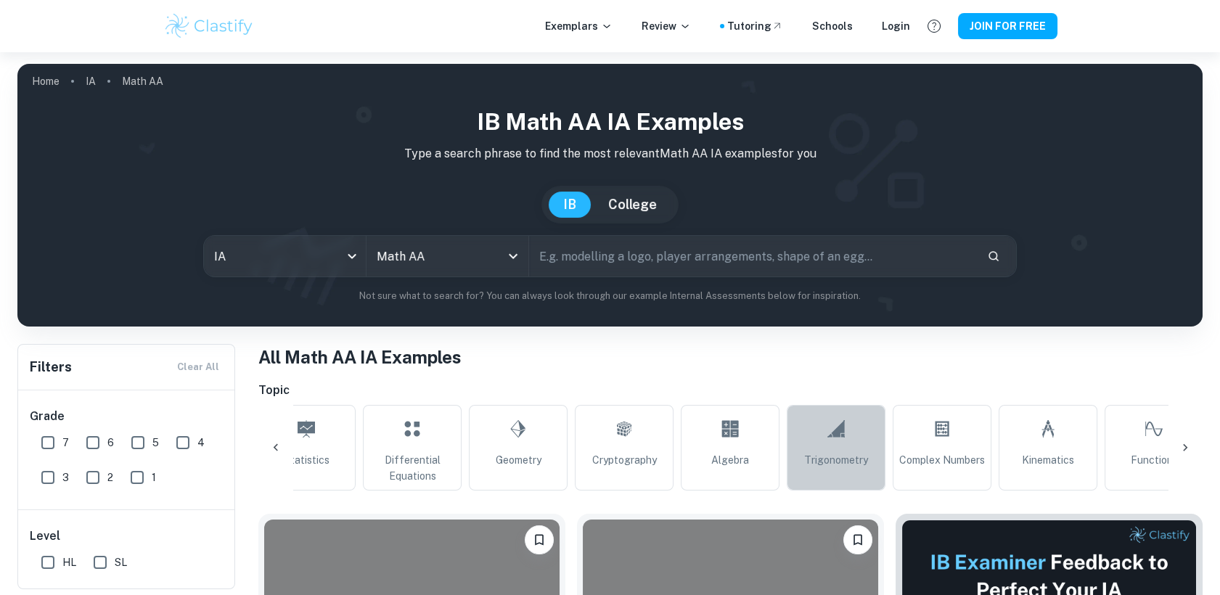
click at [831, 434] on icon at bounding box center [836, 429] width 17 height 35
type input "Trigonometry"
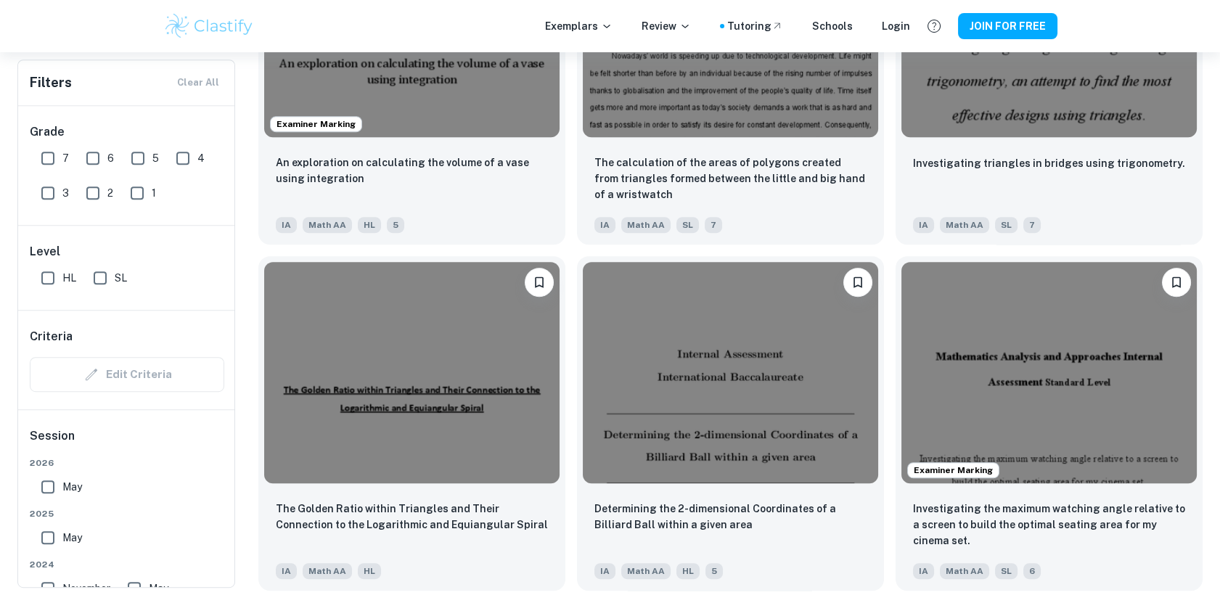
scroll to position [1676, 0]
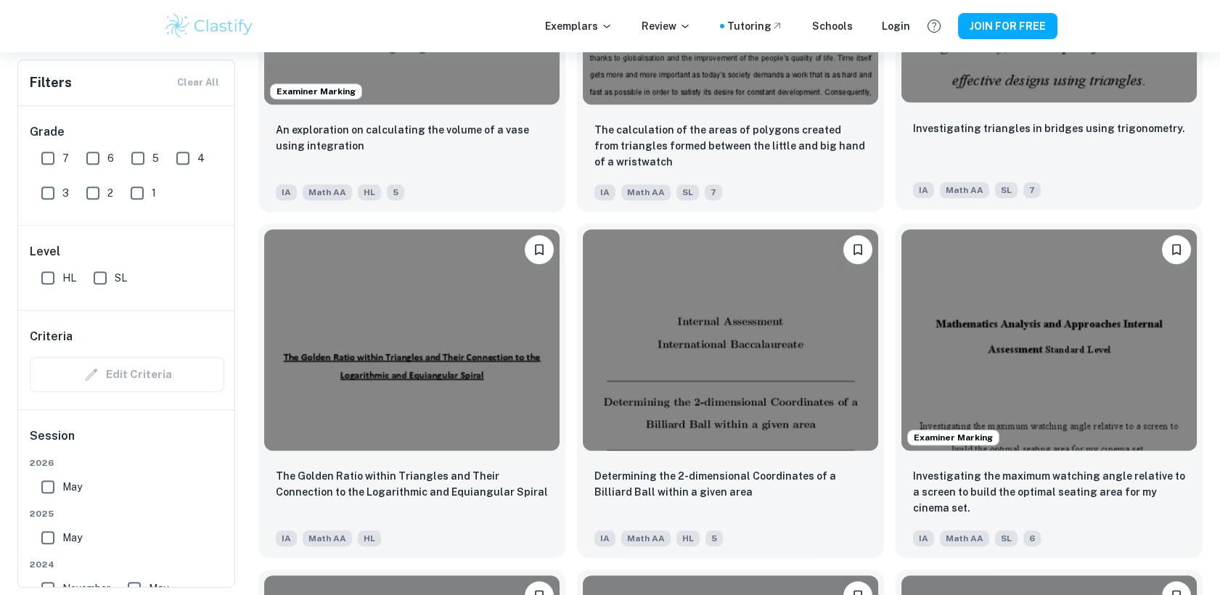
click at [1069, 165] on div "Investigating triangles in bridges using trigonometry." at bounding box center [1049, 144] width 272 height 49
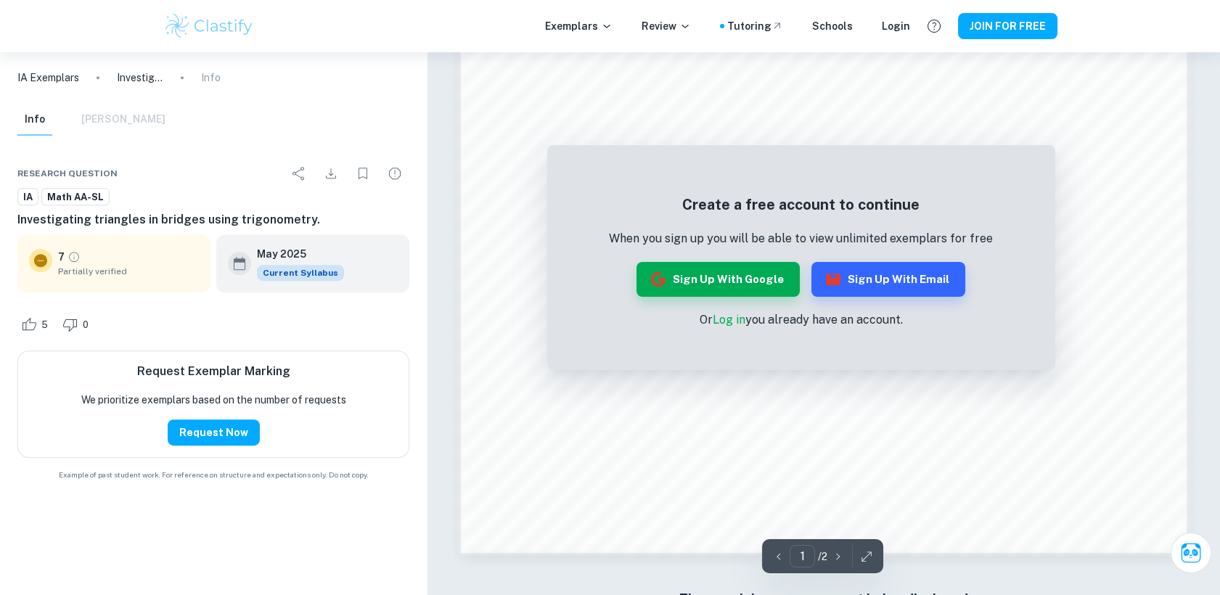
scroll to position [1633, 0]
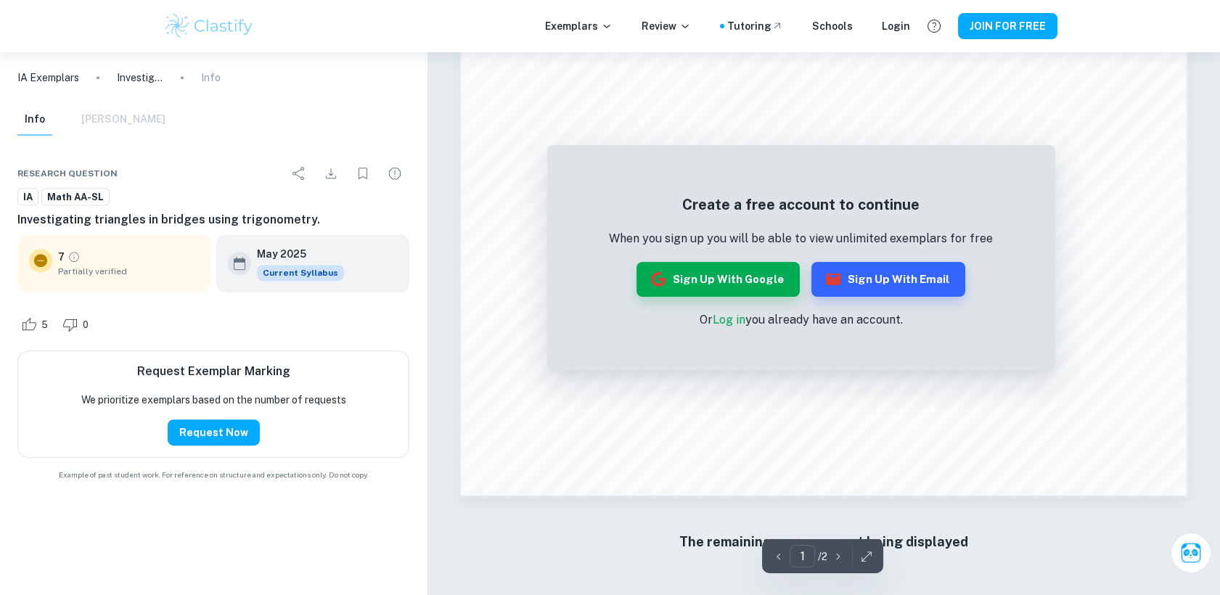
click at [754, 525] on div "The remaining pages are not being displayed" at bounding box center [824, 542] width 726 height 78
click at [367, 176] on icon "Bookmark" at bounding box center [362, 173] width 17 height 17
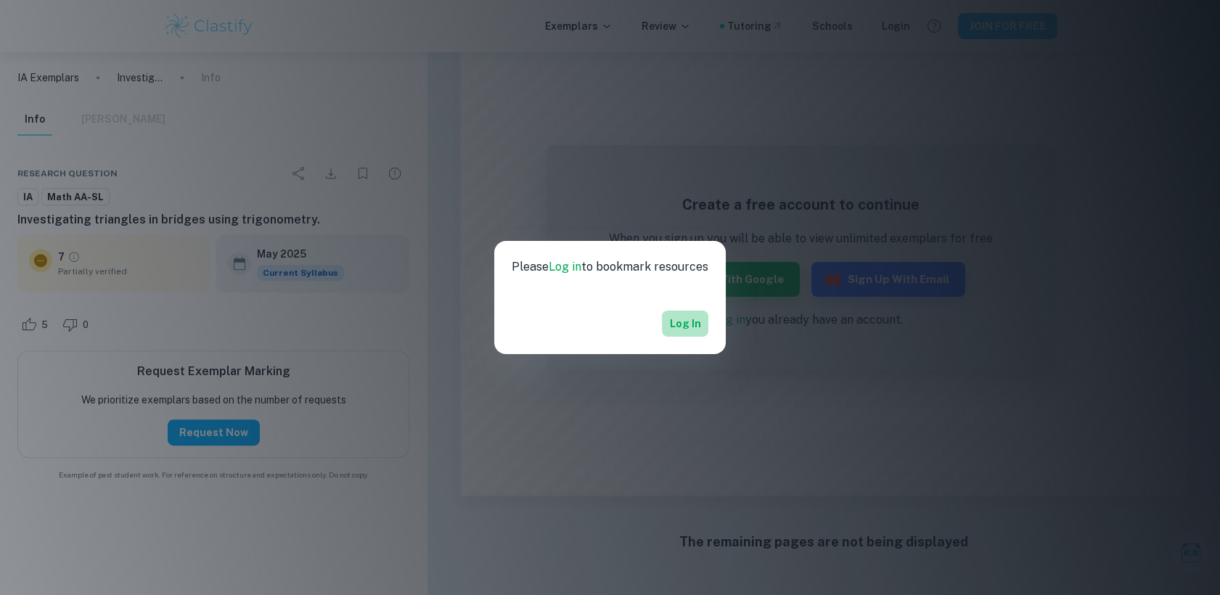
click at [692, 328] on link "Log in" at bounding box center [685, 323] width 31 height 17
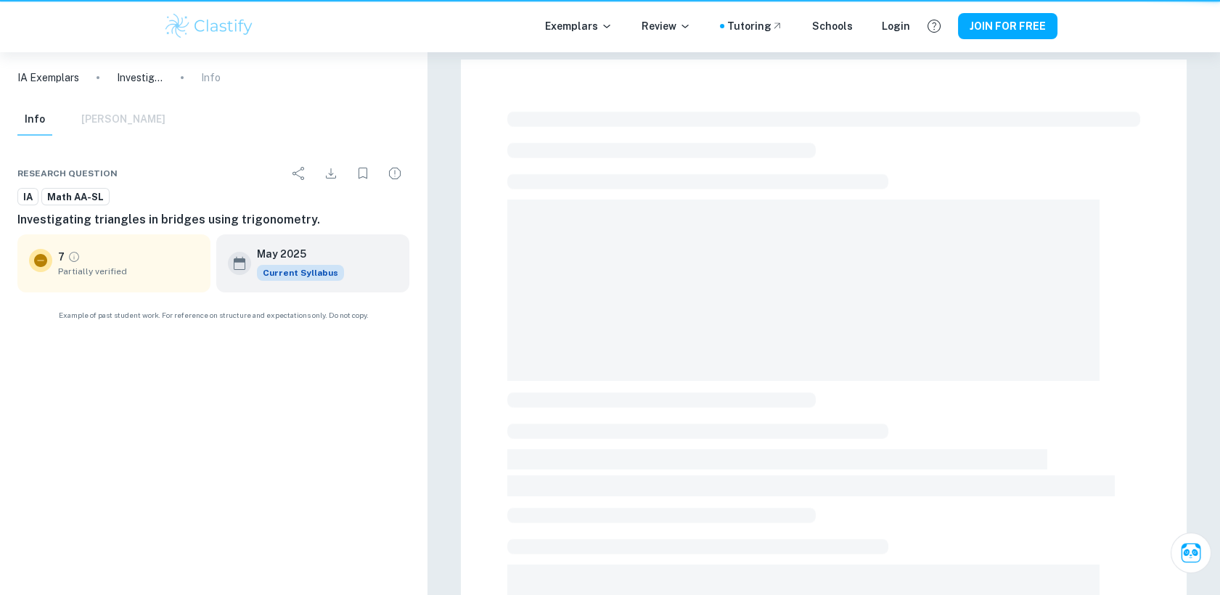
scroll to position [499, 0]
